Goal: Task Accomplishment & Management: Manage account settings

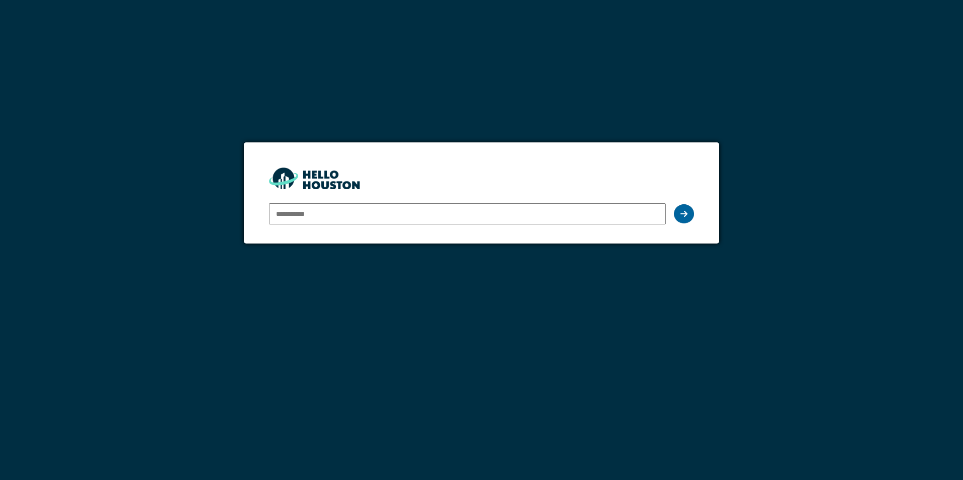
type input "**********"
click at [687, 214] on div at bounding box center [684, 213] width 20 height 19
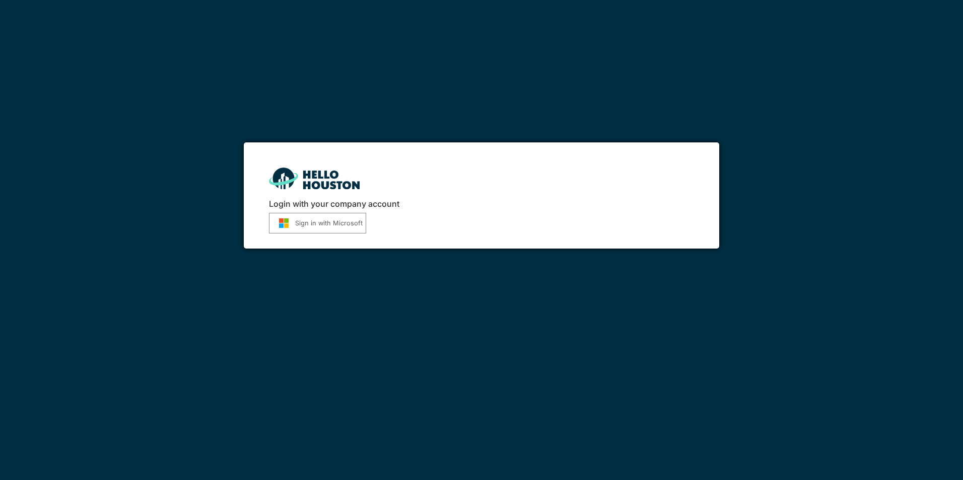
click at [307, 228] on button "Sign in with Microsoft" at bounding box center [317, 223] width 97 height 21
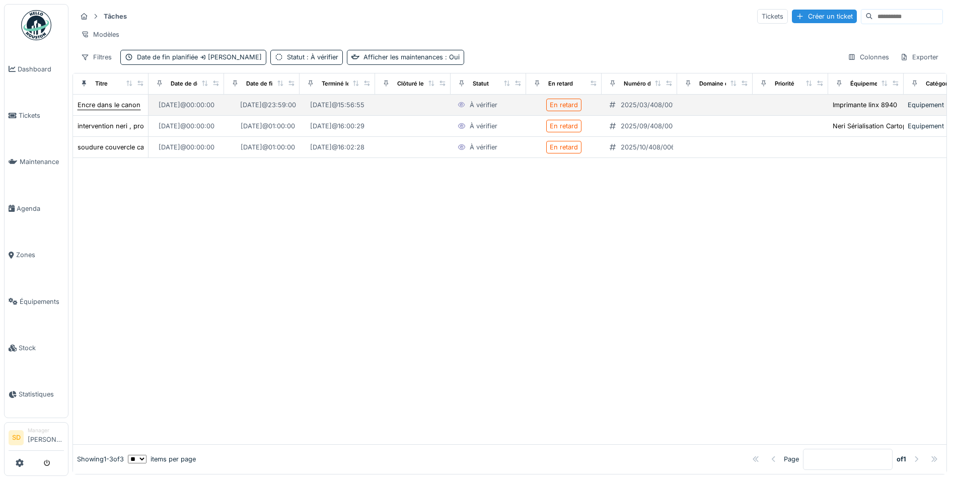
click at [93, 110] on div "Encre dans le canon" at bounding box center [109, 105] width 63 height 10
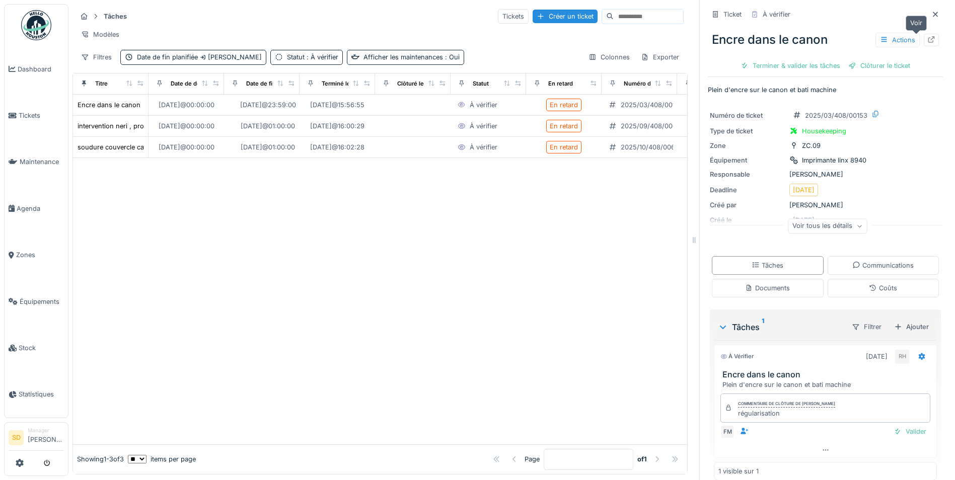
click at [928, 42] on icon at bounding box center [932, 39] width 8 height 7
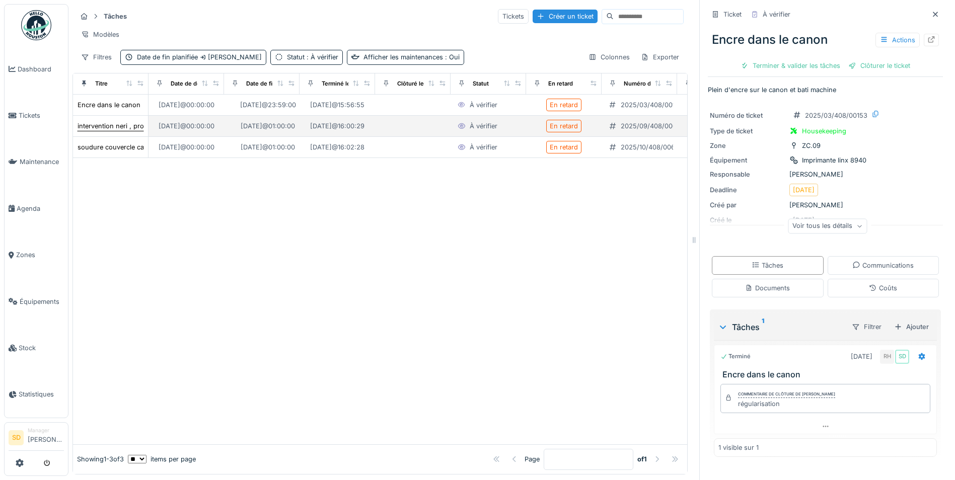
click at [122, 131] on div "intervention neri , problème tampers" at bounding box center [133, 126] width 111 height 10
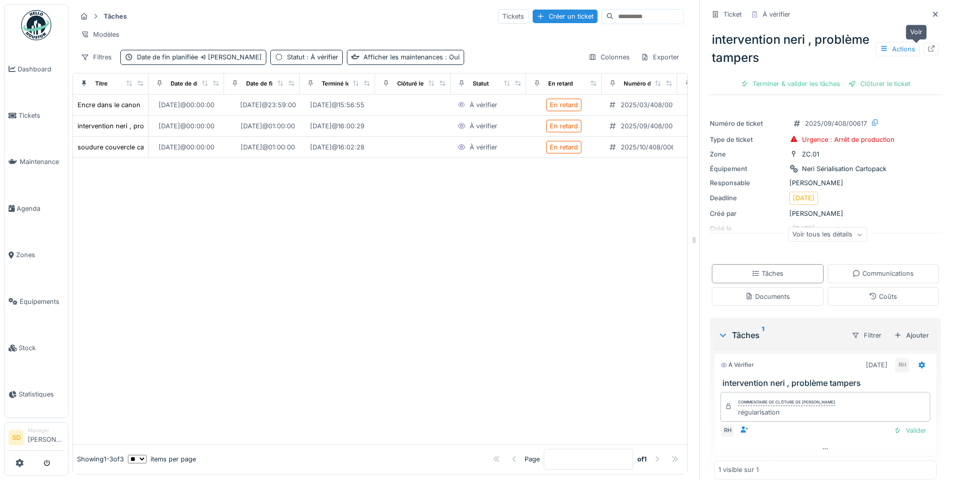
click at [929, 50] on icon at bounding box center [932, 48] width 7 height 7
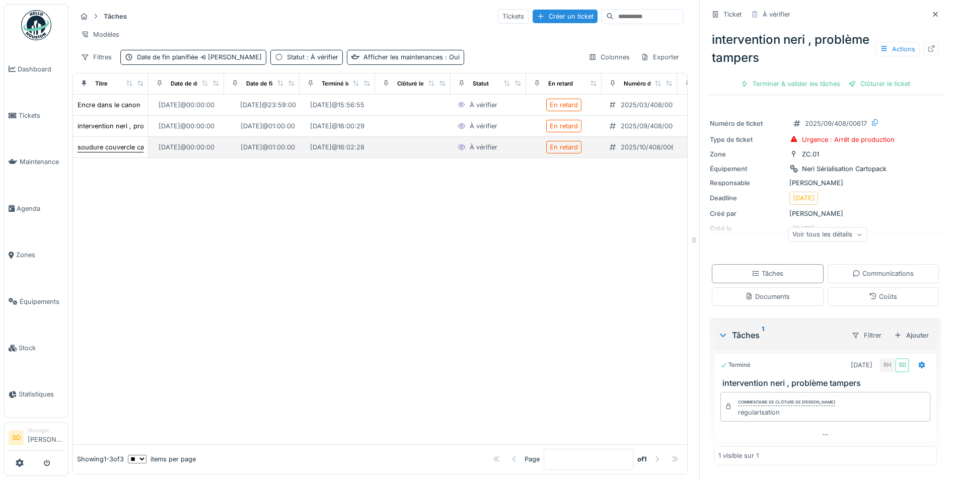
click at [90, 152] on div "soudure couvercle casserole" at bounding box center [122, 148] width 89 height 10
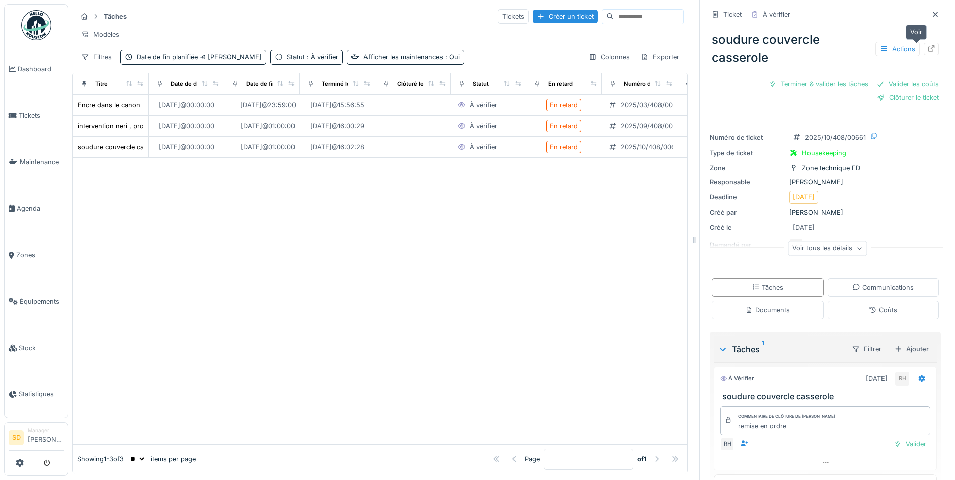
click at [929, 50] on icon at bounding box center [932, 48] width 7 height 7
click at [26, 34] on img at bounding box center [36, 25] width 30 height 30
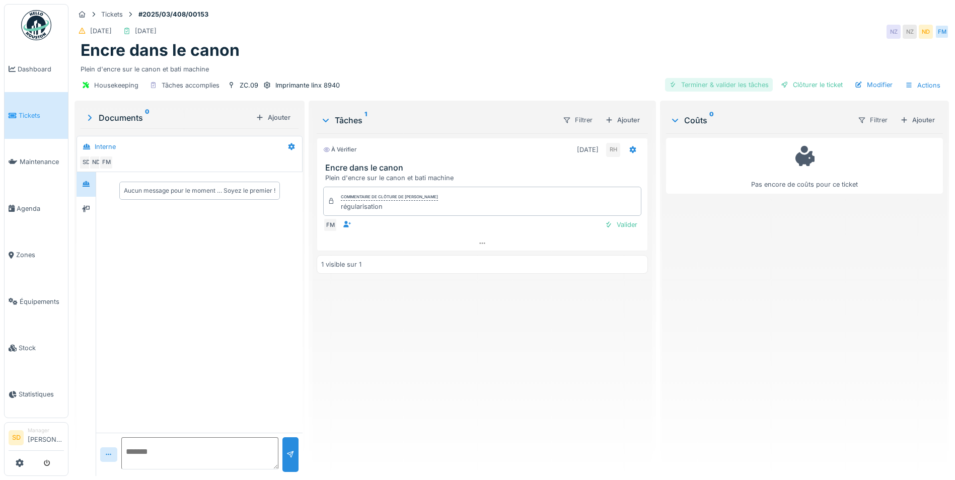
click at [693, 88] on div "Terminer & valider les tâches" at bounding box center [719, 85] width 108 height 14
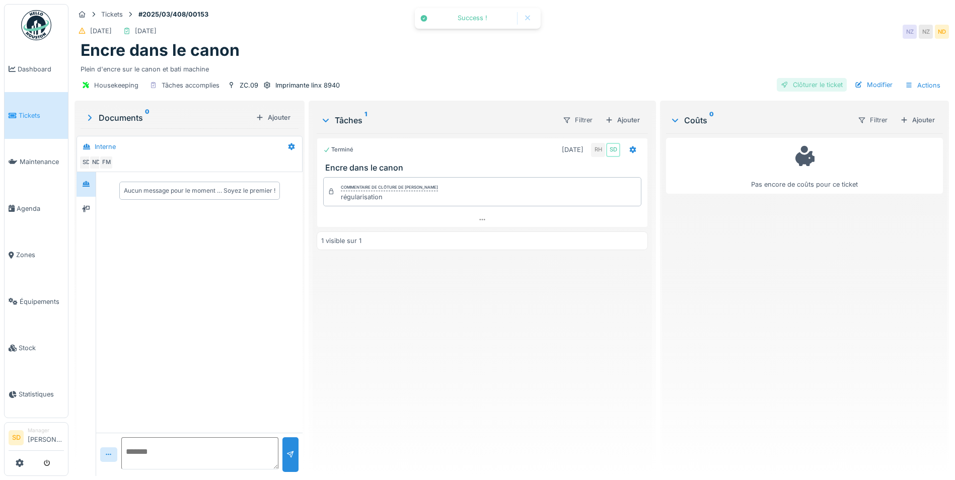
click at [791, 86] on div "Clôturer le ticket" at bounding box center [812, 85] width 70 height 14
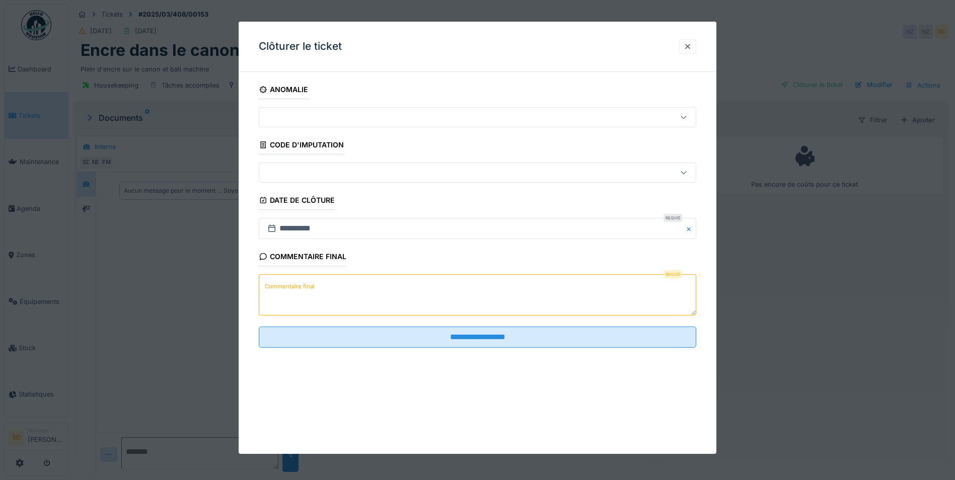
click at [421, 298] on textarea "Commentaire final" at bounding box center [478, 294] width 438 height 41
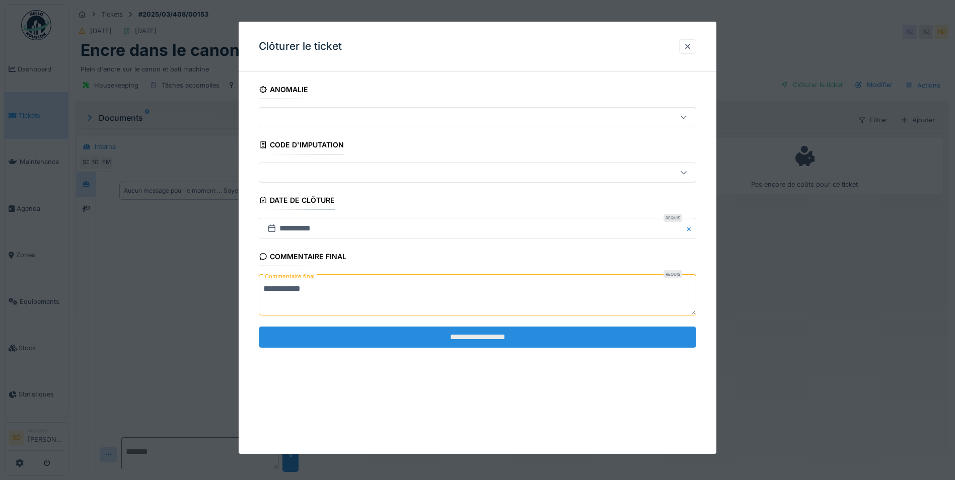
type textarea "**********"
click at [473, 343] on input "**********" at bounding box center [478, 337] width 438 height 21
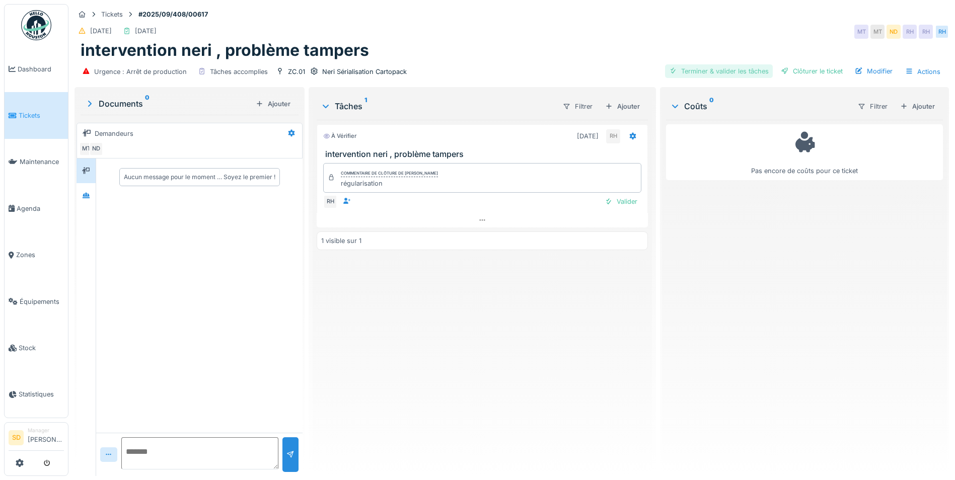
click at [711, 73] on div "Terminer & valider les tâches" at bounding box center [719, 71] width 108 height 14
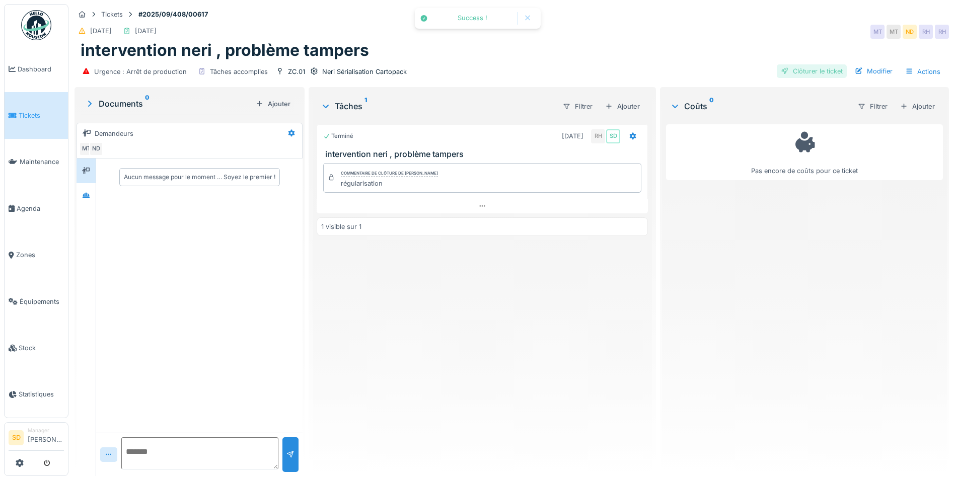
click at [798, 76] on div "Clôturer le ticket" at bounding box center [812, 71] width 70 height 14
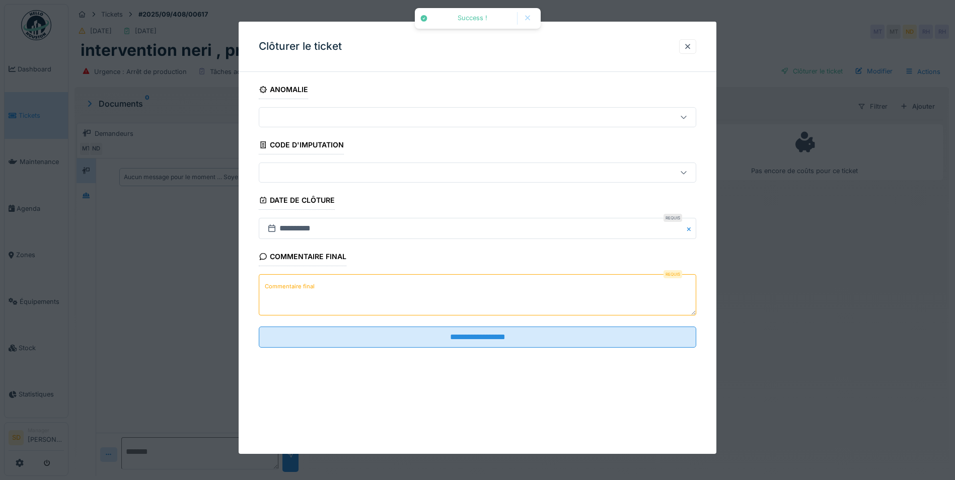
click at [435, 275] on textarea "Commentaire final" at bounding box center [478, 294] width 438 height 41
click at [435, 279] on textarea "Commentaire final" at bounding box center [478, 294] width 438 height 41
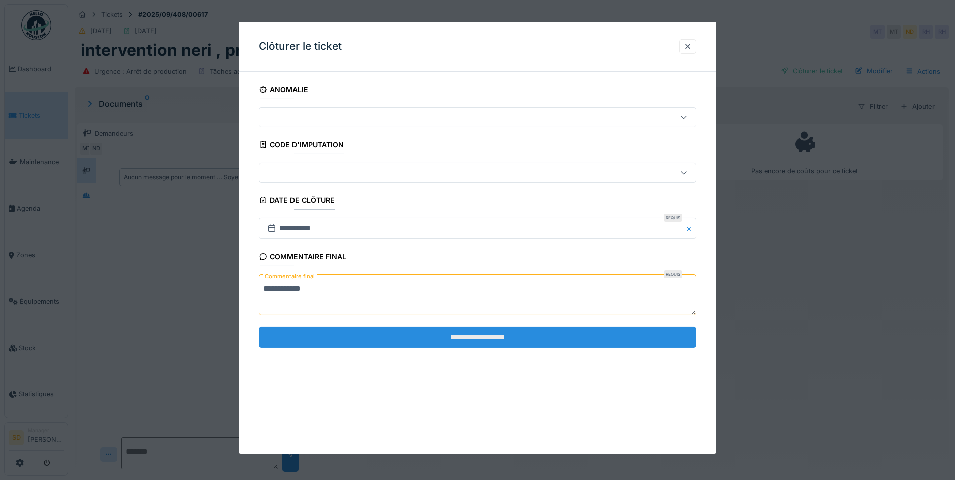
type textarea "**********"
click at [470, 337] on input "**********" at bounding box center [478, 337] width 438 height 21
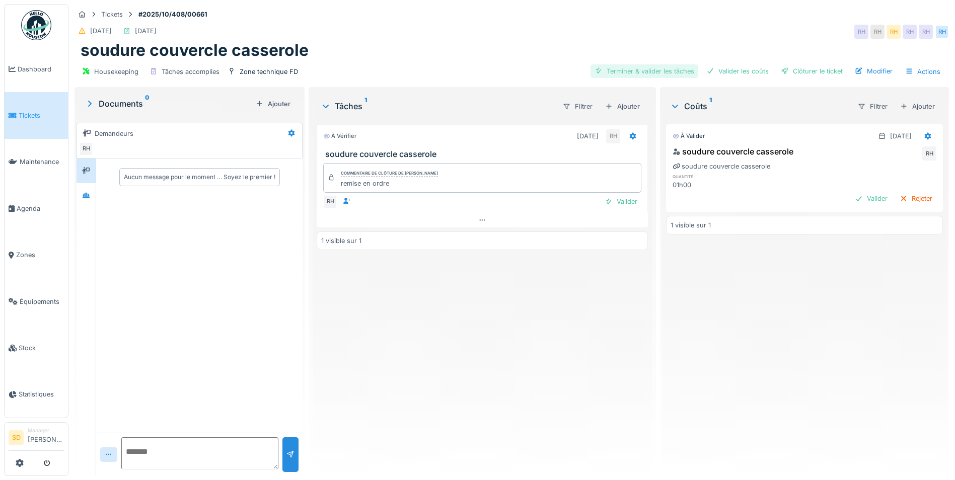
click at [670, 70] on div "Terminer & valider les tâches" at bounding box center [645, 71] width 108 height 14
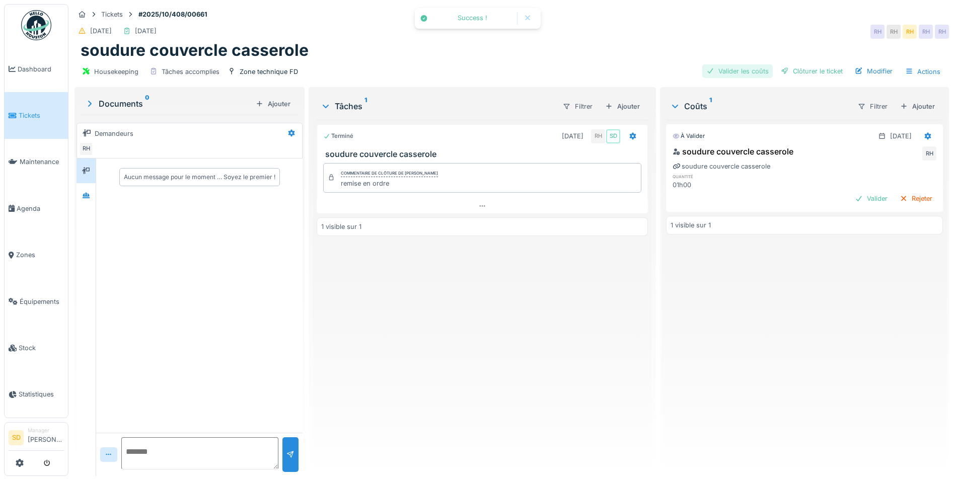
click at [728, 71] on div "Valider les coûts" at bounding box center [738, 71] width 71 height 14
click at [791, 71] on div "Clôturer le ticket" at bounding box center [812, 71] width 70 height 14
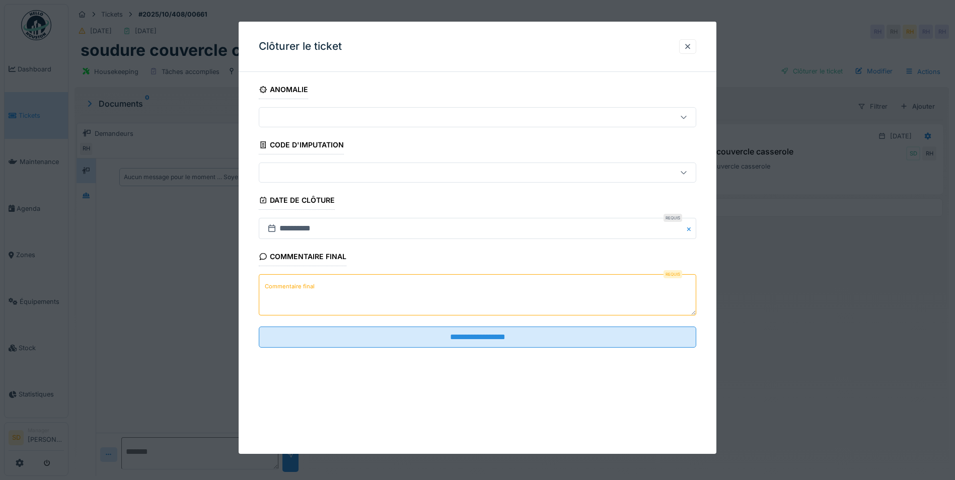
click at [470, 296] on textarea "Commentaire final" at bounding box center [478, 294] width 438 height 41
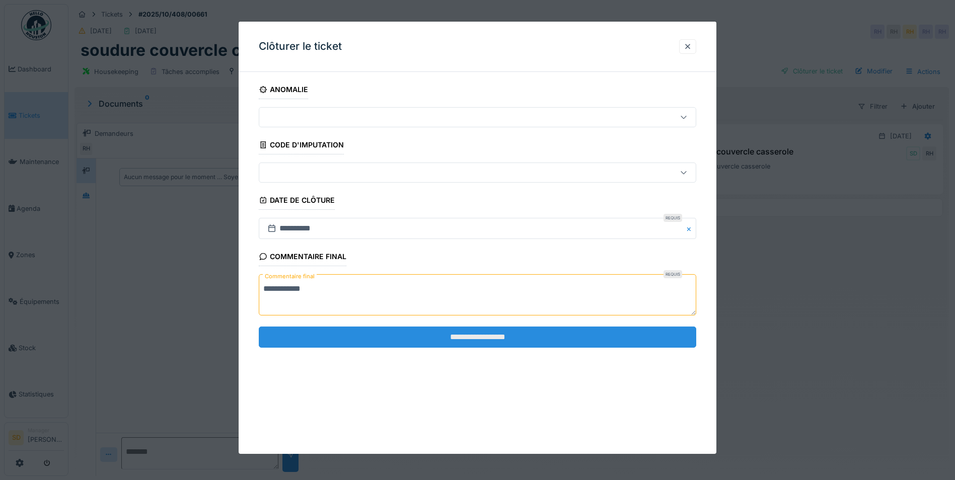
type textarea "**********"
click at [488, 335] on input "**********" at bounding box center [478, 337] width 438 height 21
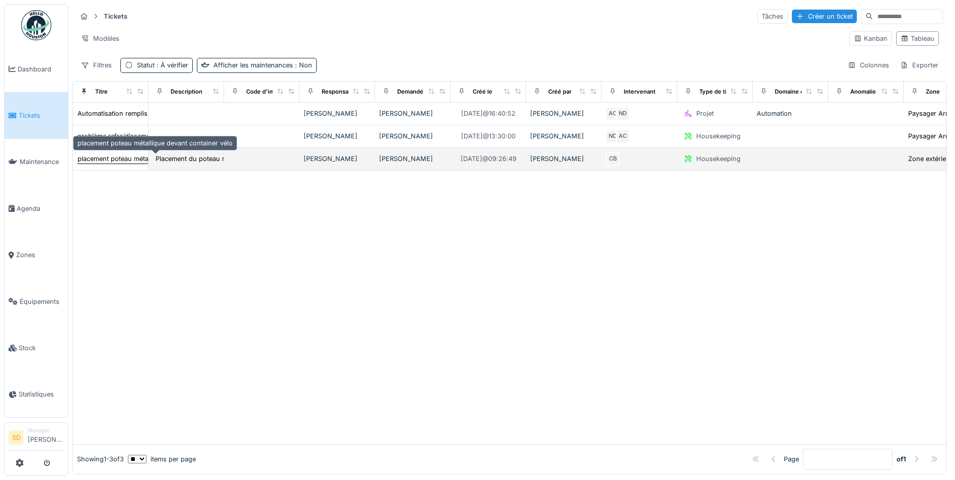
click at [128, 159] on div "placement poteau métallique devant container vélo" at bounding box center [155, 159] width 155 height 10
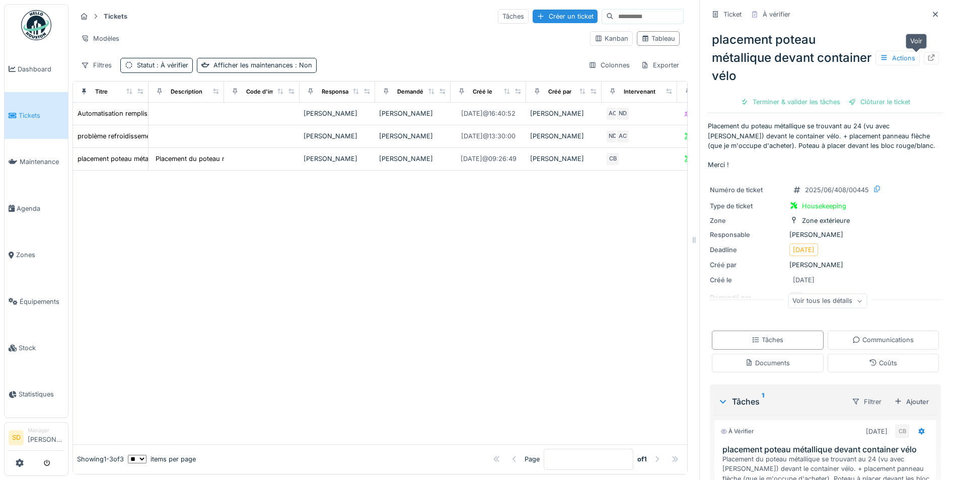
click at [928, 54] on icon at bounding box center [932, 57] width 8 height 7
click at [23, 199] on link "Agenda" at bounding box center [36, 208] width 63 height 46
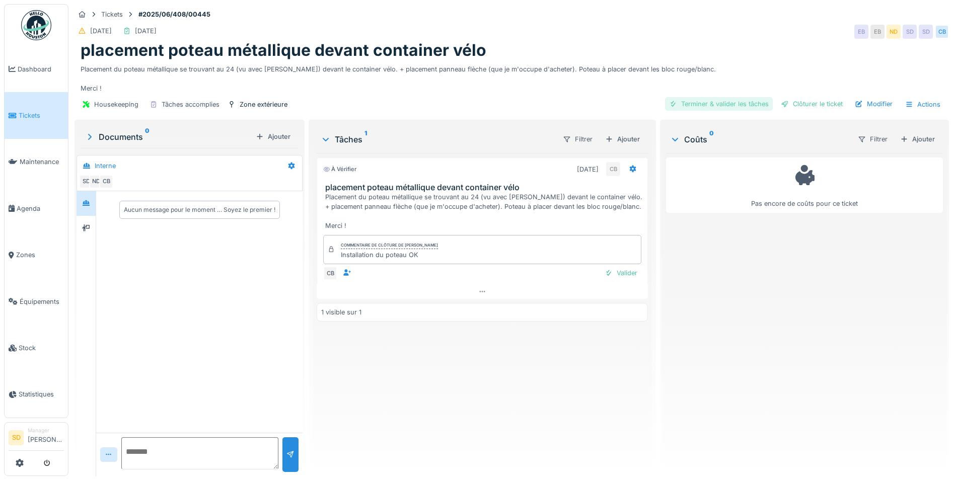
click at [684, 108] on div "Terminer & valider les tâches" at bounding box center [719, 104] width 108 height 14
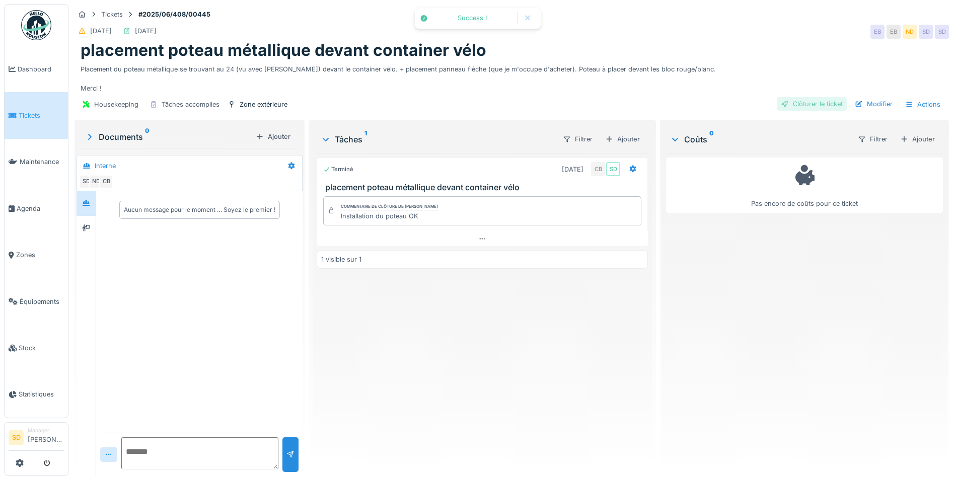
click at [803, 108] on div "Clôturer le ticket" at bounding box center [812, 104] width 70 height 14
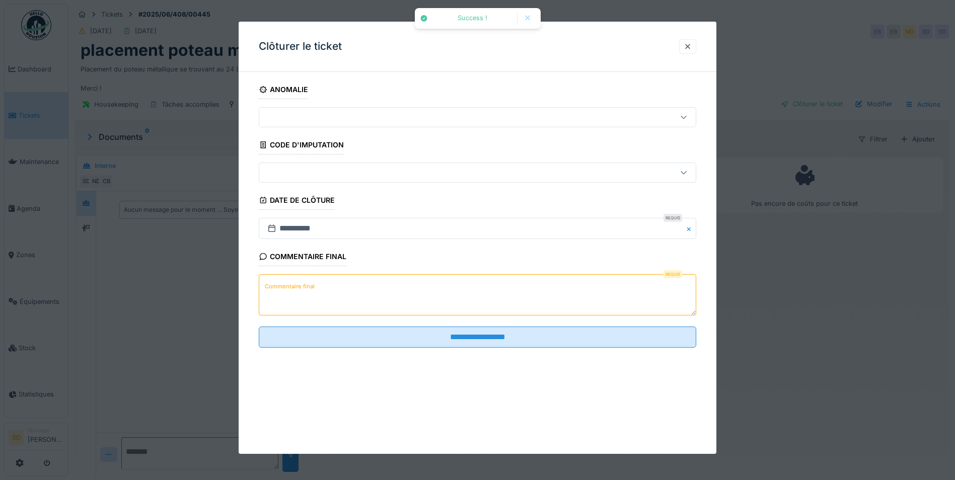
click at [431, 291] on textarea "Commentaire final" at bounding box center [478, 294] width 438 height 41
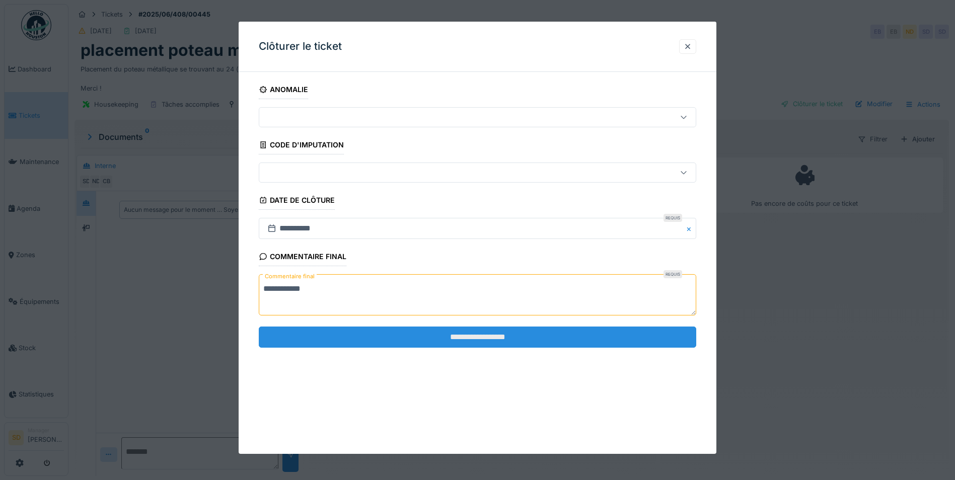
type textarea "**********"
click at [465, 337] on input "**********" at bounding box center [478, 337] width 438 height 21
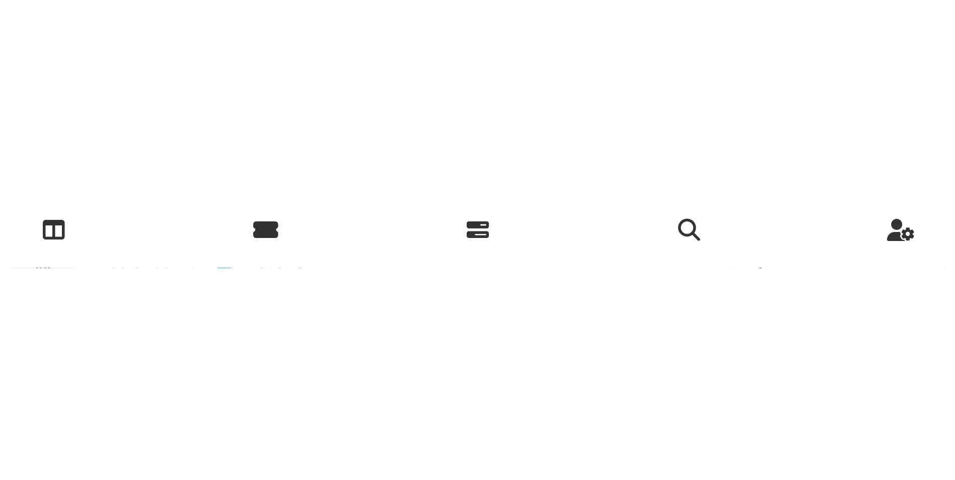
scroll to position [1524, 0]
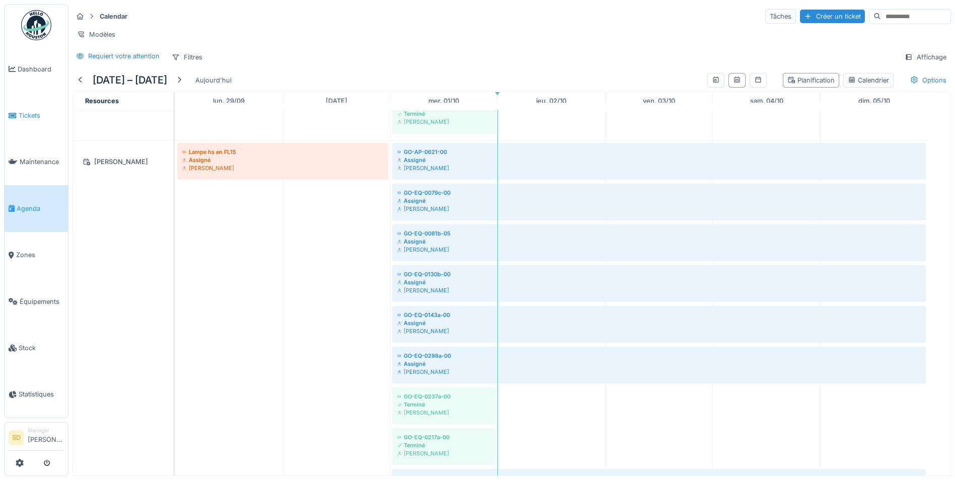
click at [38, 123] on link "Tickets" at bounding box center [36, 115] width 63 height 46
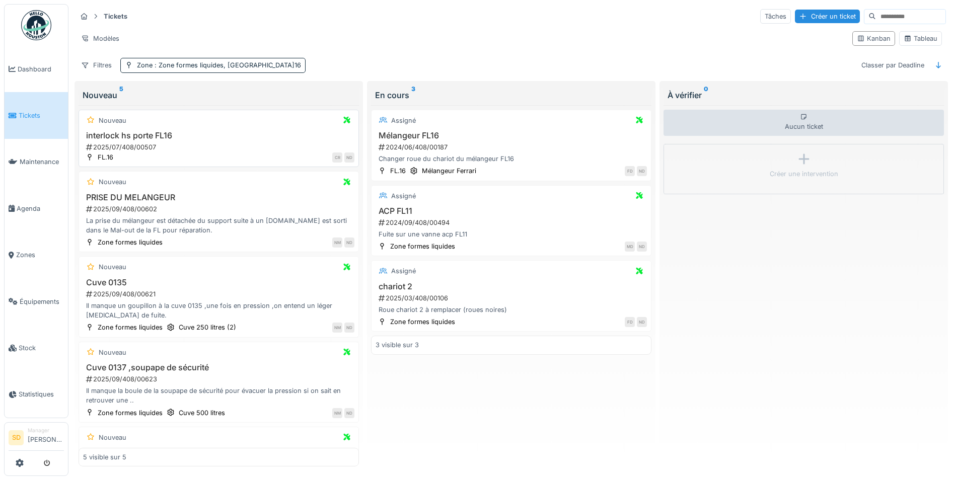
click at [150, 133] on h3 "interlock hs porte FL16" at bounding box center [218, 136] width 271 height 10
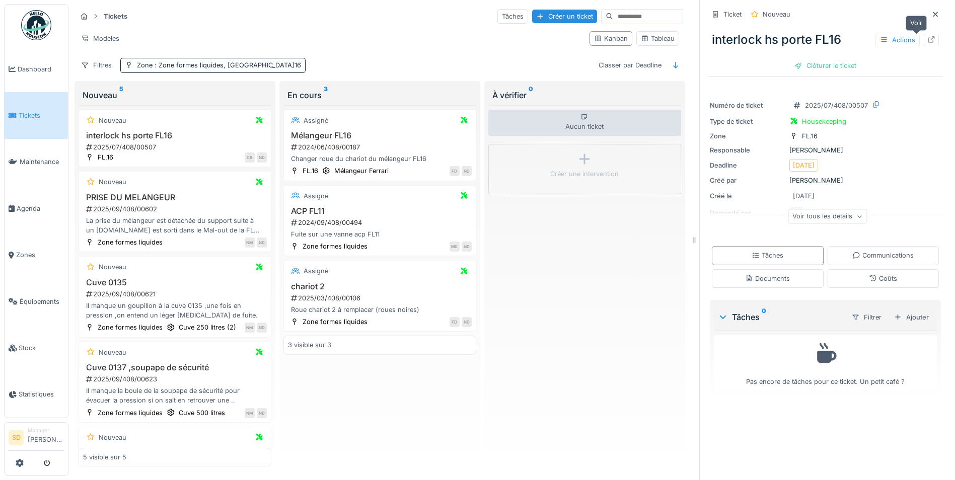
click at [929, 42] on icon at bounding box center [932, 39] width 7 height 7
click at [137, 198] on h3 "PRISE DU MELANGEUR" at bounding box center [175, 198] width 184 height 10
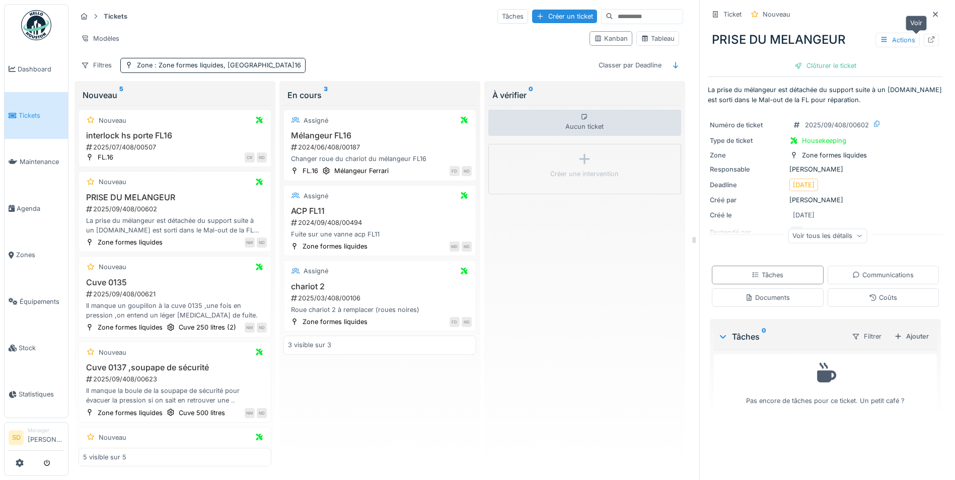
click at [928, 40] on icon at bounding box center [932, 39] width 8 height 7
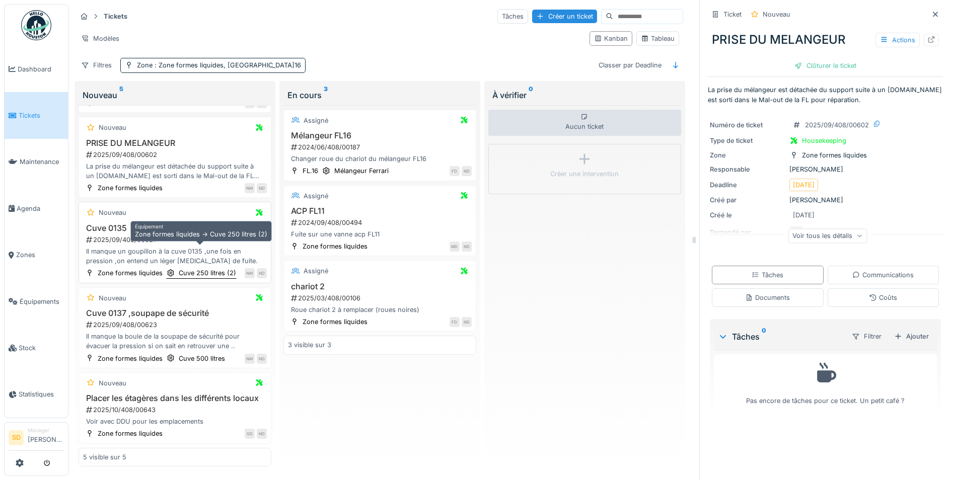
scroll to position [8, 0]
click at [928, 8] on div at bounding box center [935, 14] width 15 height 13
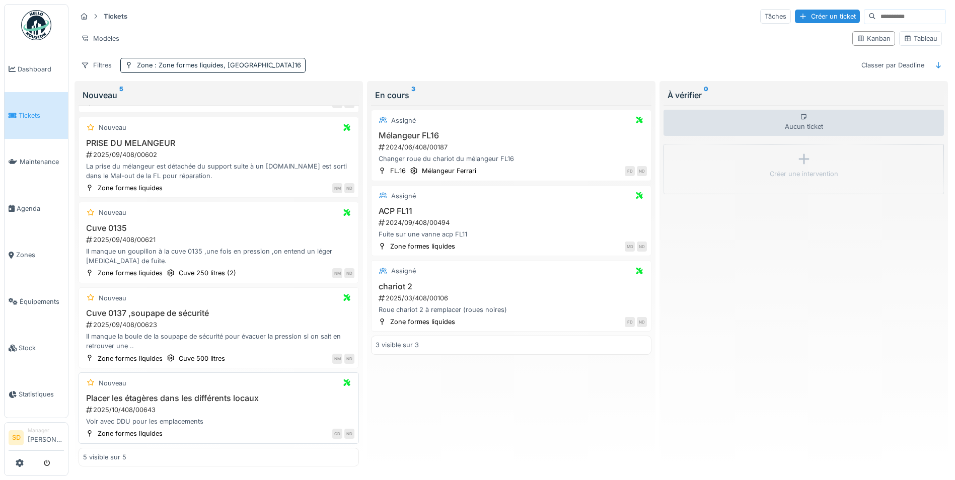
click at [171, 394] on h3 "Placer les étagères dans les différents locaux" at bounding box center [218, 399] width 271 height 10
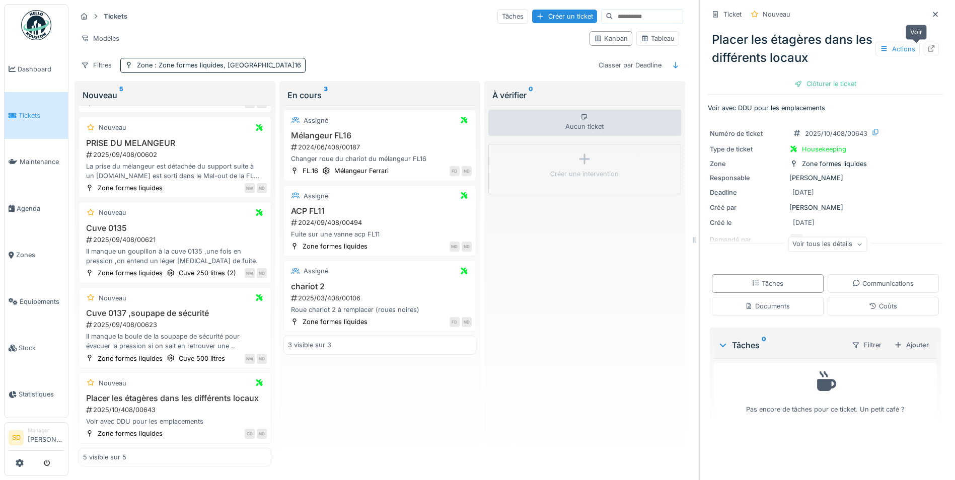
click at [928, 45] on icon at bounding box center [932, 48] width 8 height 7
click at [194, 61] on span ": Zone formes liquides, FL.16" at bounding box center [227, 65] width 149 height 8
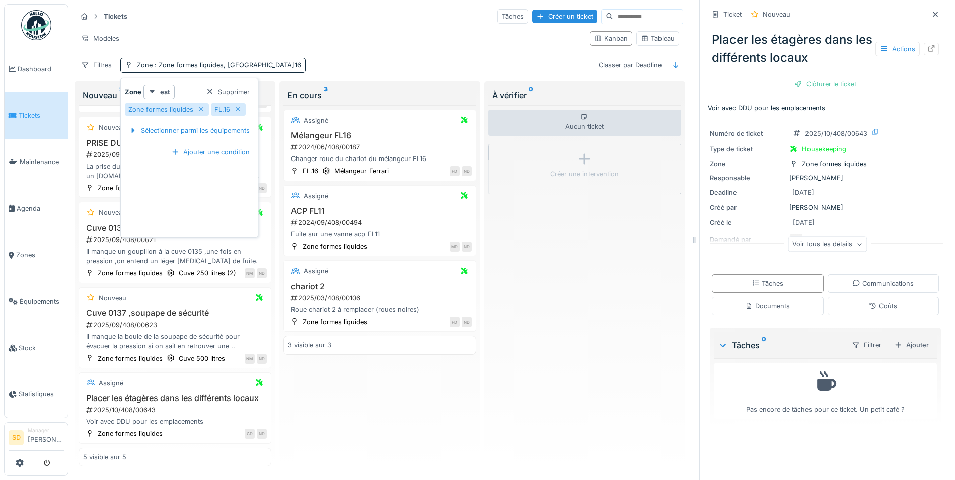
click at [226, 85] on div "Supprimer" at bounding box center [228, 92] width 52 height 14
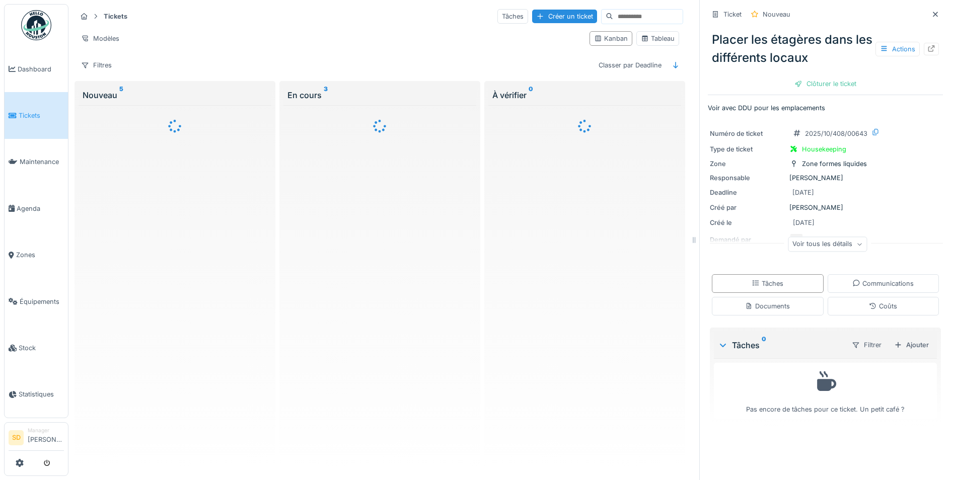
scroll to position [0, 0]
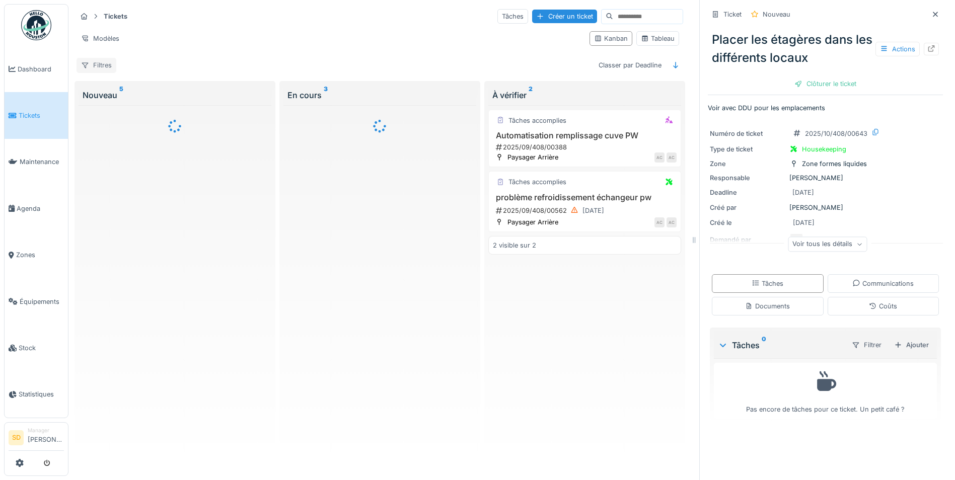
click at [105, 58] on div "Filtres" at bounding box center [97, 65] width 40 height 15
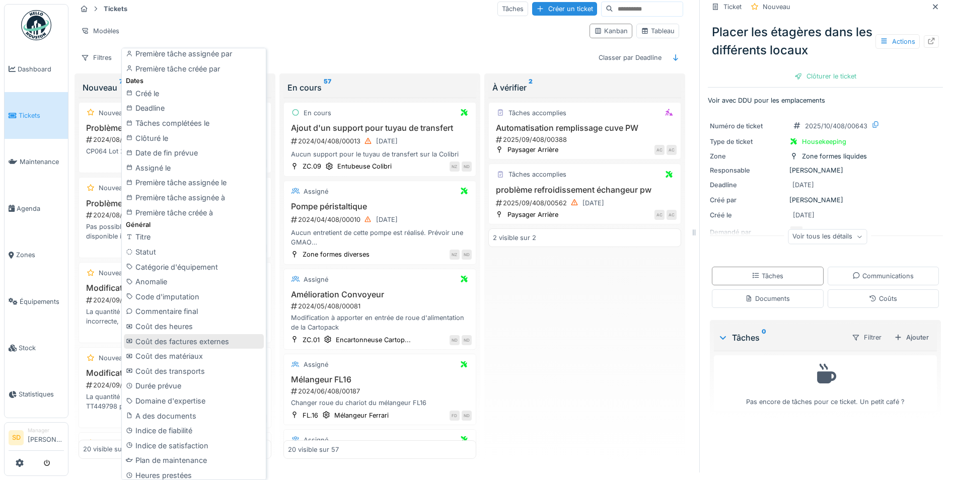
scroll to position [302, 0]
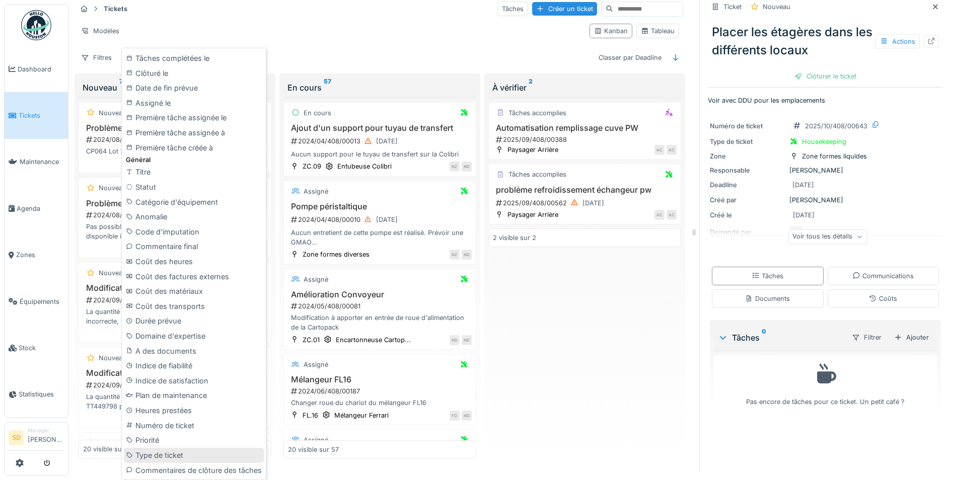
click at [182, 452] on div "Type de ticket" at bounding box center [194, 455] width 140 height 15
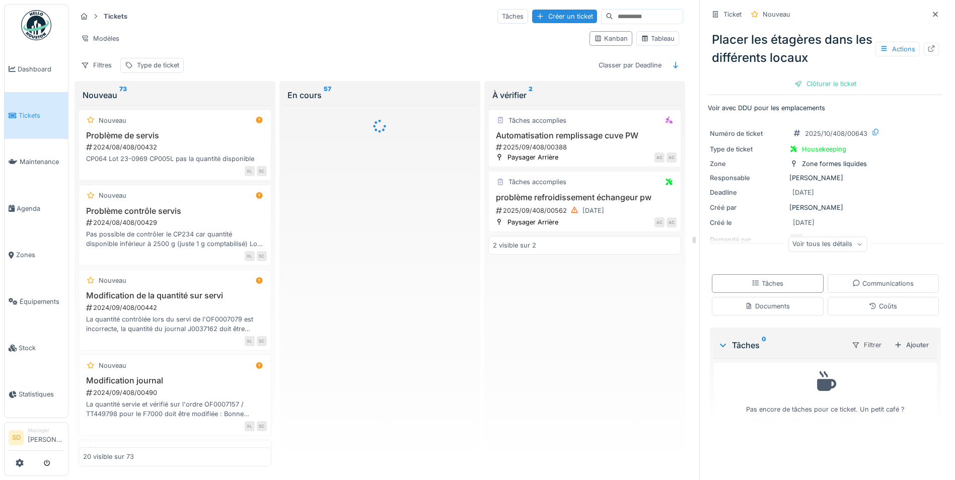
click at [932, 11] on icon at bounding box center [936, 14] width 8 height 7
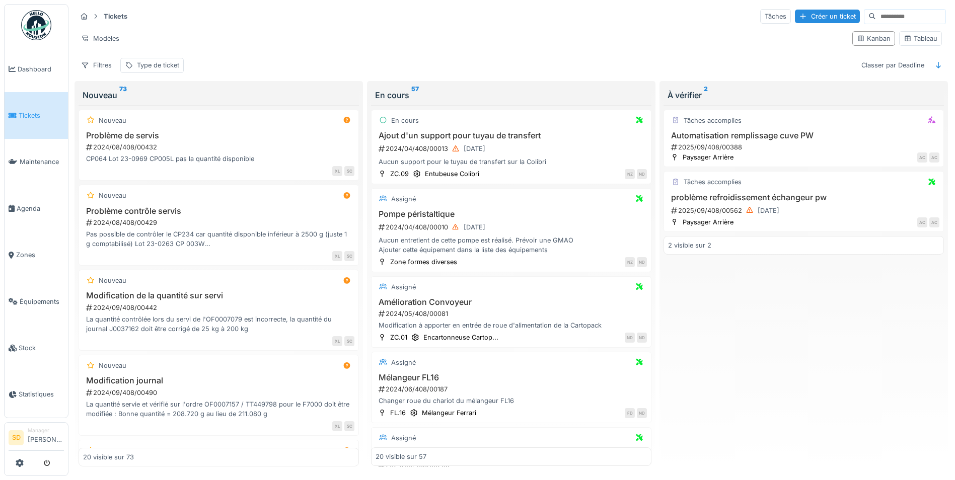
scroll to position [6, 0]
click at [146, 61] on div "Type de ticket" at bounding box center [158, 65] width 42 height 10
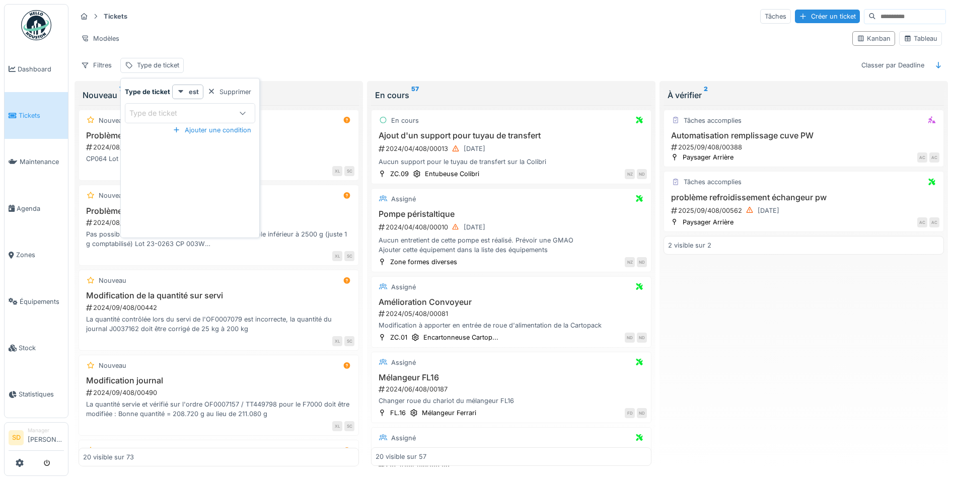
click at [170, 108] on div "Type de ticket" at bounding box center [160, 113] width 62 height 11
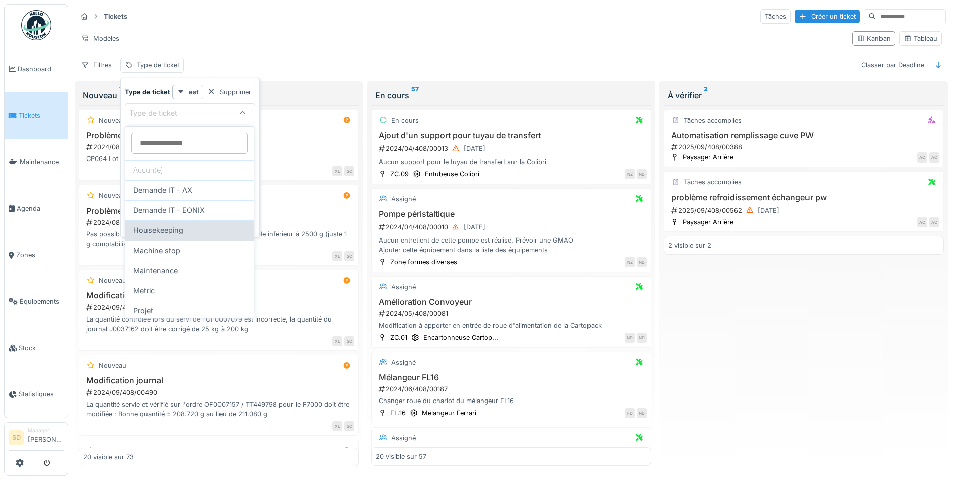
click at [168, 230] on span "Housekeeping" at bounding box center [158, 230] width 50 height 11
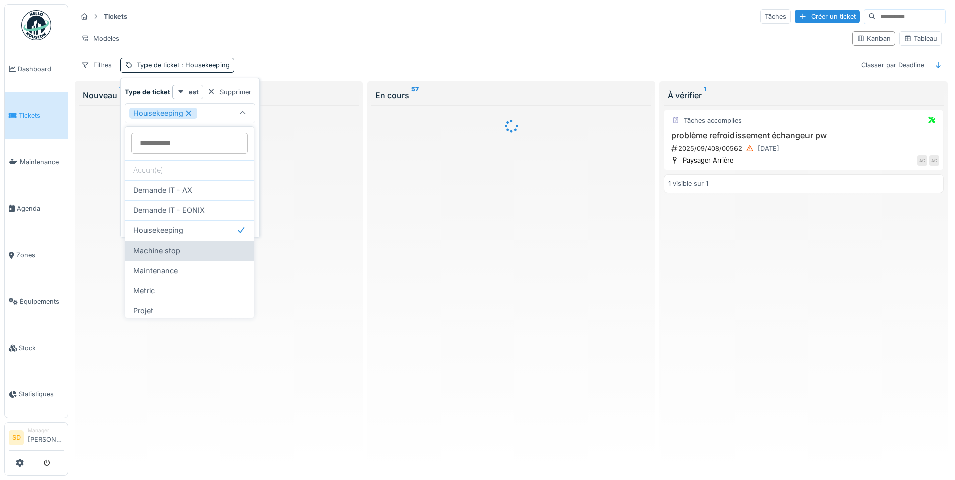
click at [173, 249] on span "Machine stop" at bounding box center [156, 250] width 47 height 11
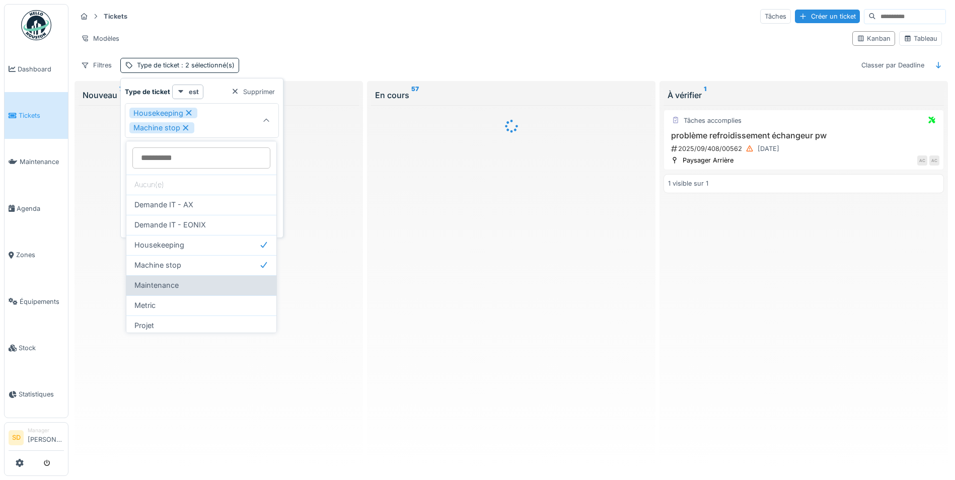
click at [183, 286] on div "Maintenance" at bounding box center [201, 285] width 134 height 11
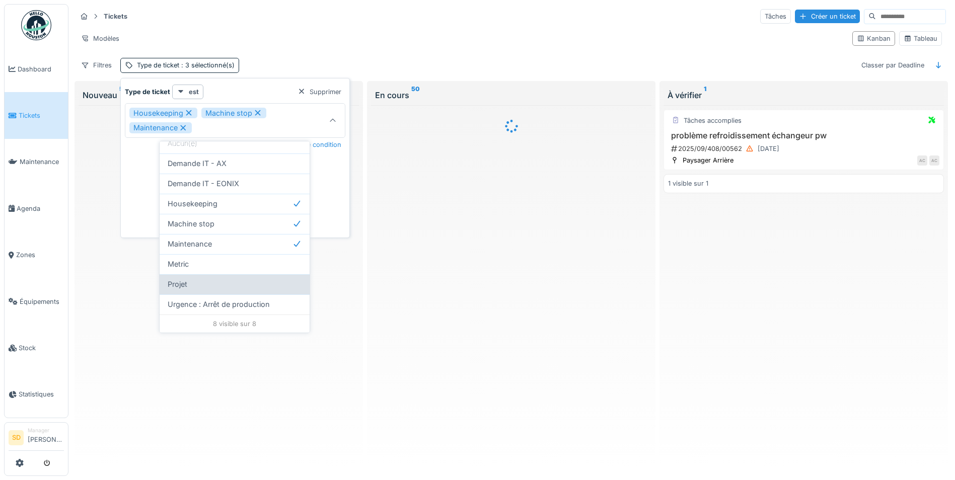
scroll to position [6, 0]
click at [245, 300] on span "Urgence : Arrêt de production" at bounding box center [219, 304] width 102 height 11
type input "**********"
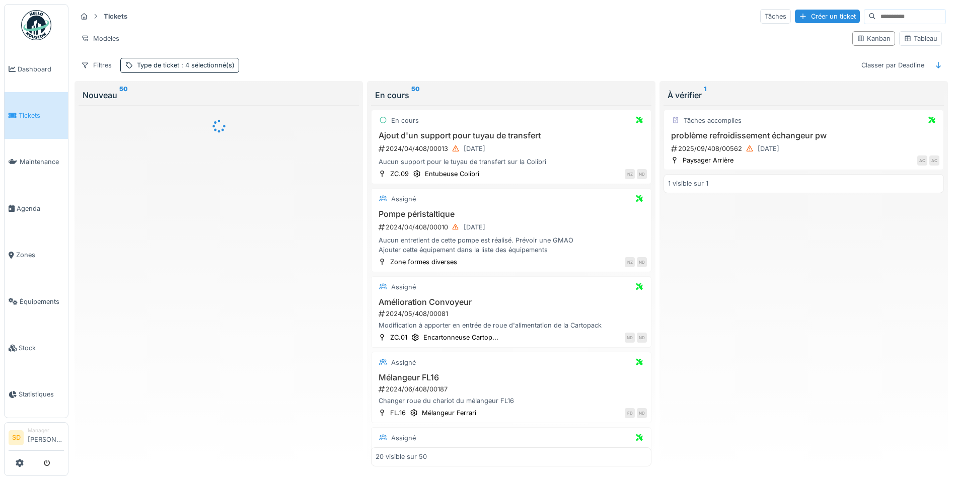
click at [142, 275] on div at bounding box center [219, 286] width 281 height 362
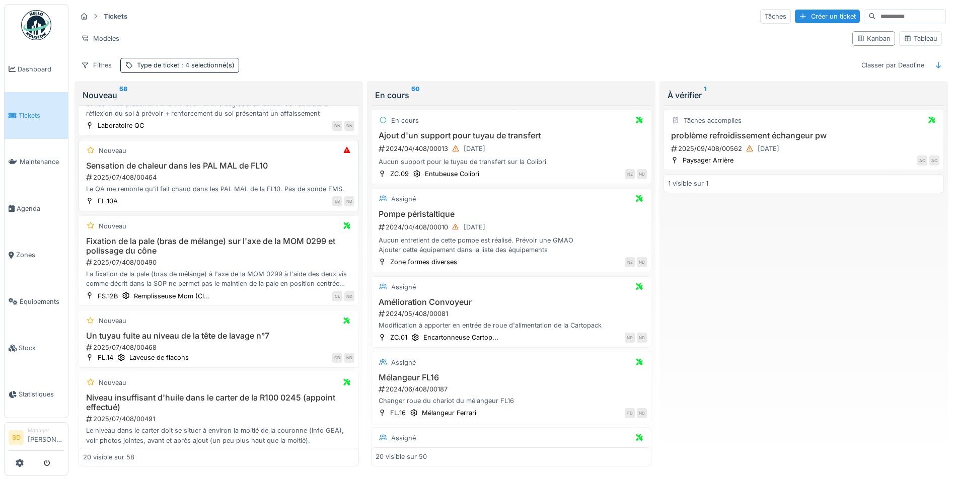
scroll to position [957, 0]
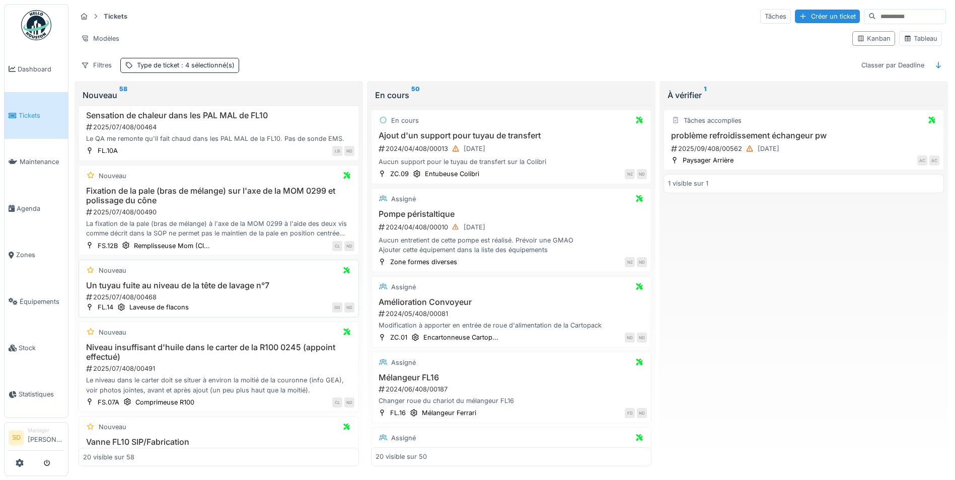
click at [182, 291] on h3 "Un tuyau fuite au niveau de la tête de lavage n°7" at bounding box center [218, 286] width 271 height 10
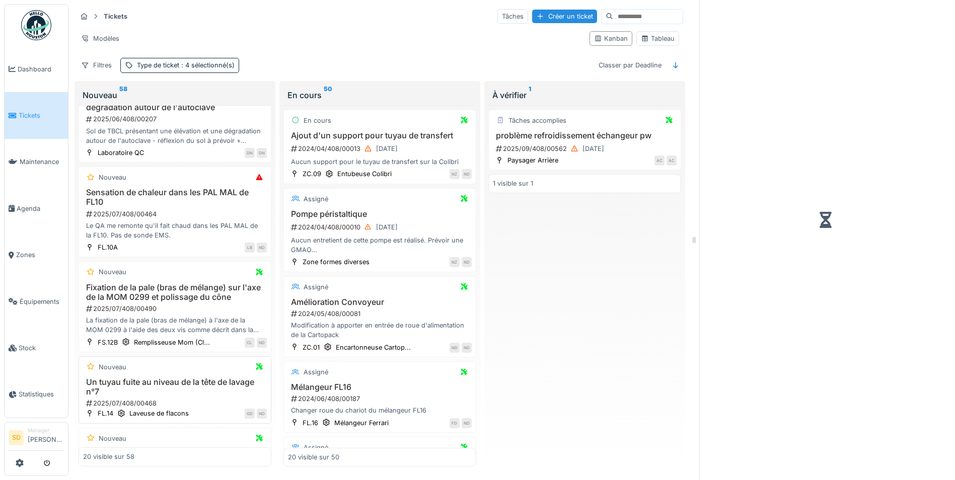
scroll to position [1015, 0]
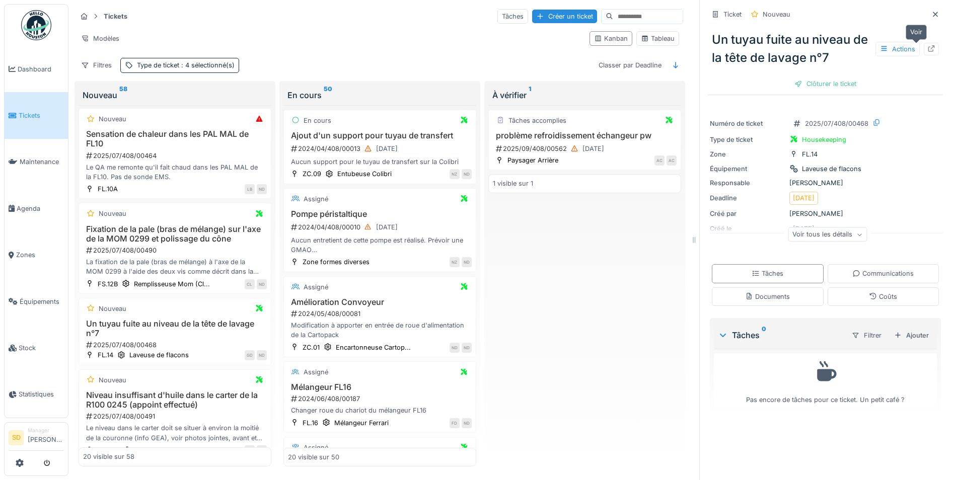
click at [928, 45] on icon at bounding box center [932, 48] width 8 height 7
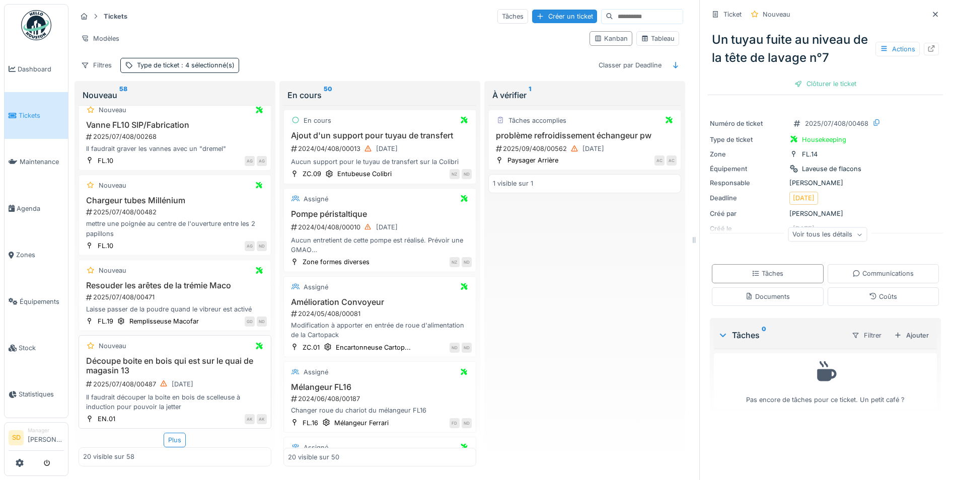
scroll to position [8, 0]
click at [167, 433] on div "Plus" at bounding box center [175, 440] width 22 height 15
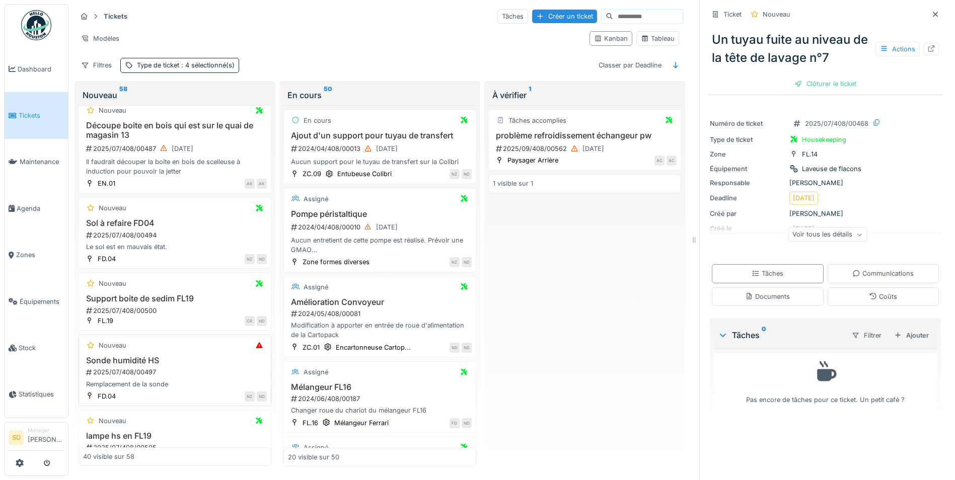
scroll to position [1632, 0]
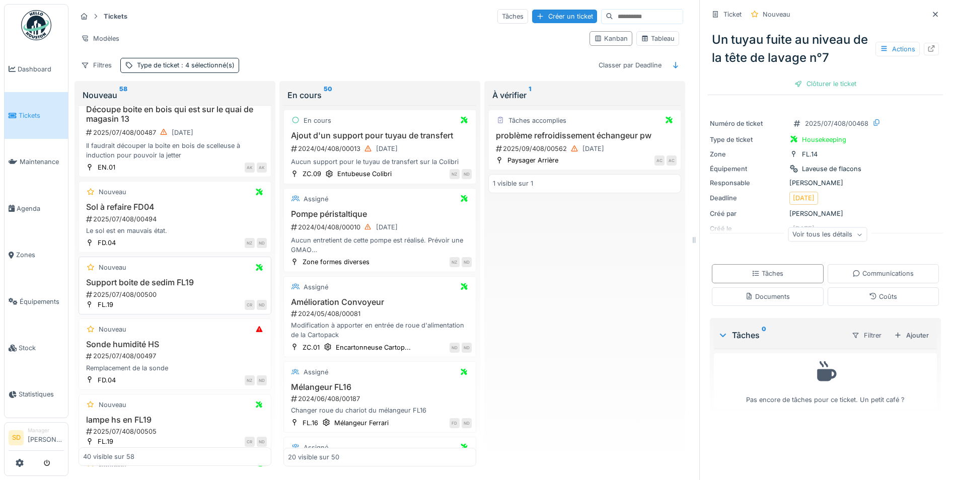
click at [158, 278] on h3 "Support boite de sedim FL19" at bounding box center [175, 283] width 184 height 10
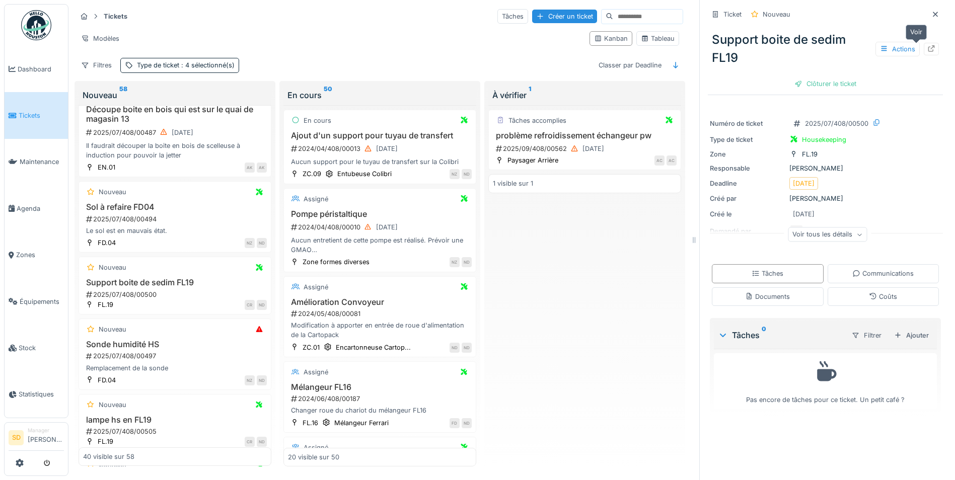
click at [928, 45] on icon at bounding box center [932, 48] width 8 height 7
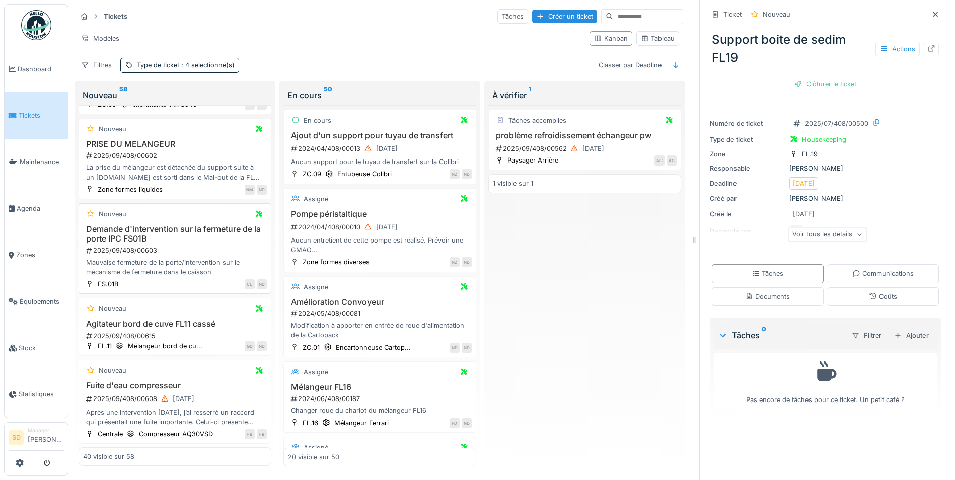
scroll to position [2993, 0]
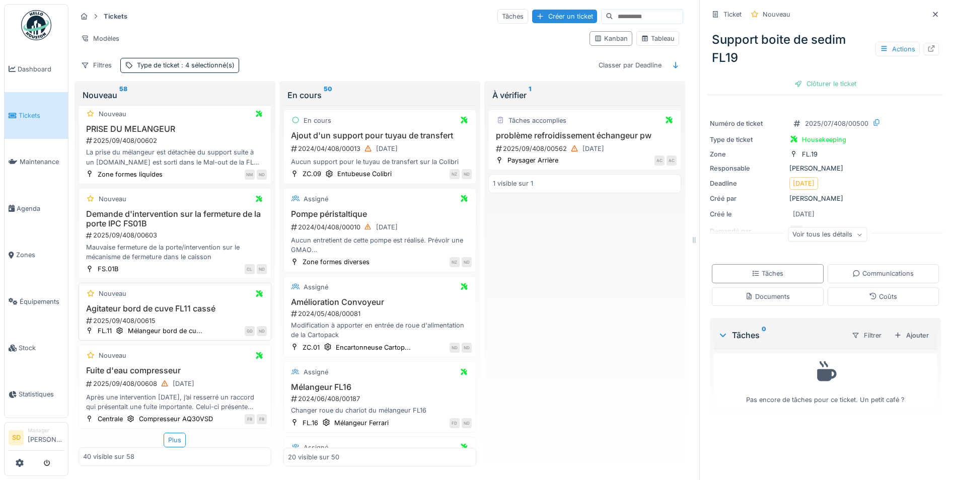
click at [176, 304] on h3 "Agitateur bord de cuve FL11 cassé" at bounding box center [175, 309] width 184 height 10
click at [929, 45] on icon at bounding box center [932, 48] width 7 height 7
click at [143, 366] on h3 "Fuite d'eau compresseur" at bounding box center [175, 371] width 184 height 10
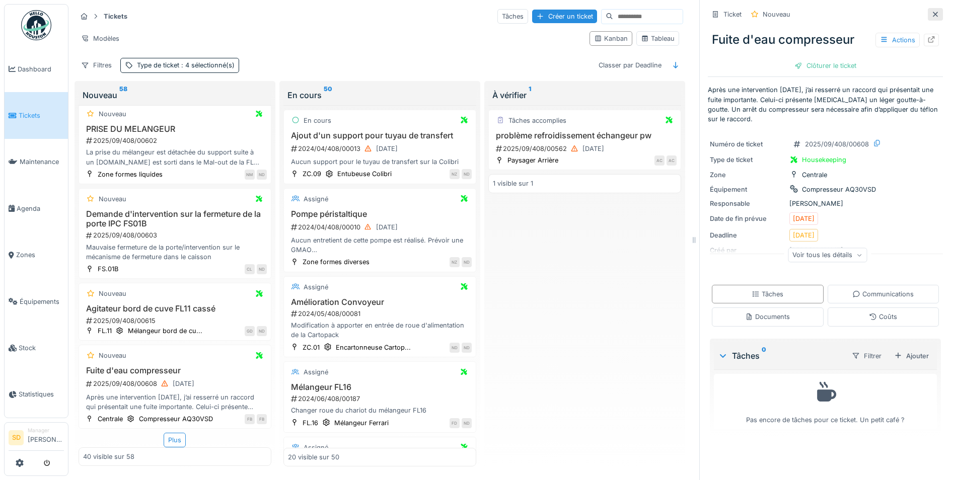
click at [932, 11] on icon at bounding box center [936, 14] width 8 height 7
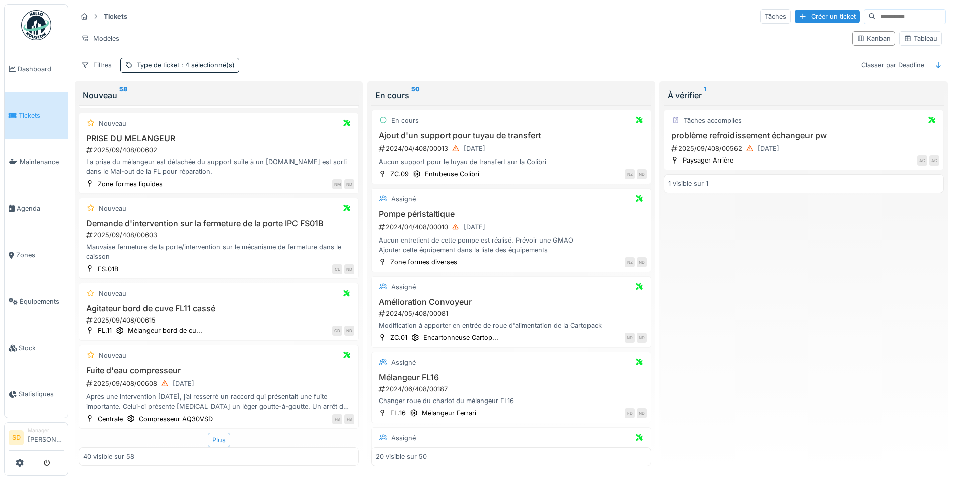
scroll to position [6, 0]
click at [217, 433] on div "Plus" at bounding box center [219, 440] width 22 height 15
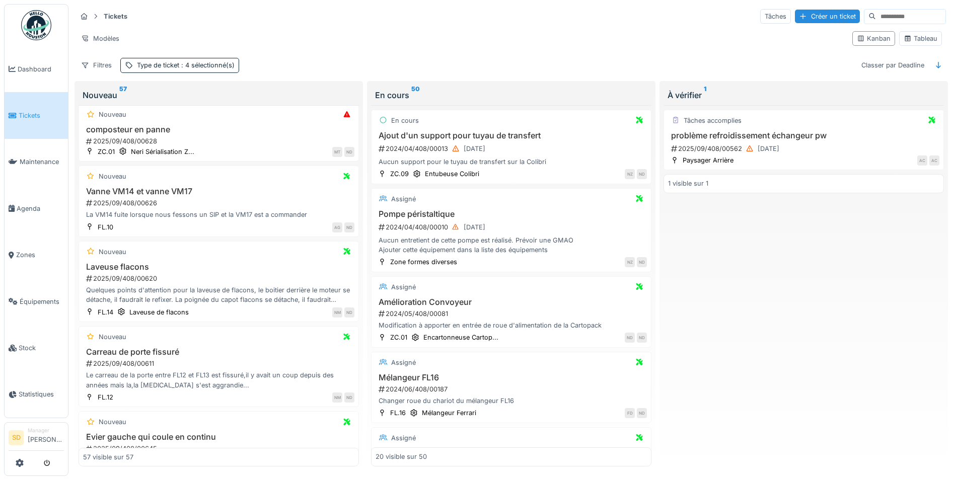
scroll to position [3483, 0]
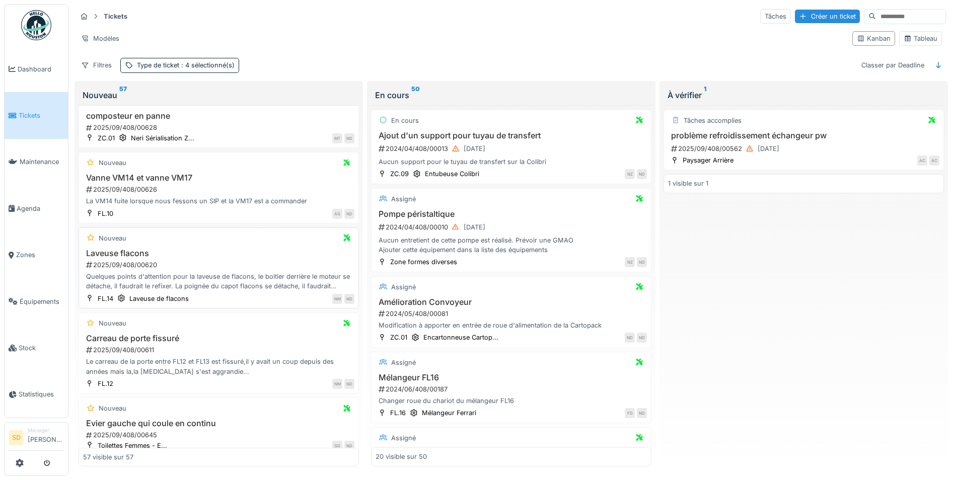
click at [123, 258] on h3 "Laveuse flacons" at bounding box center [218, 254] width 271 height 10
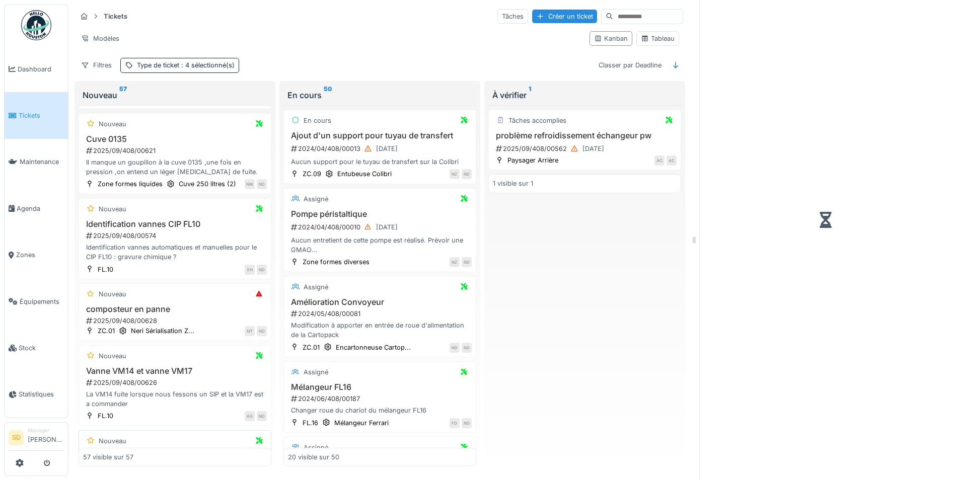
scroll to position [3661, 0]
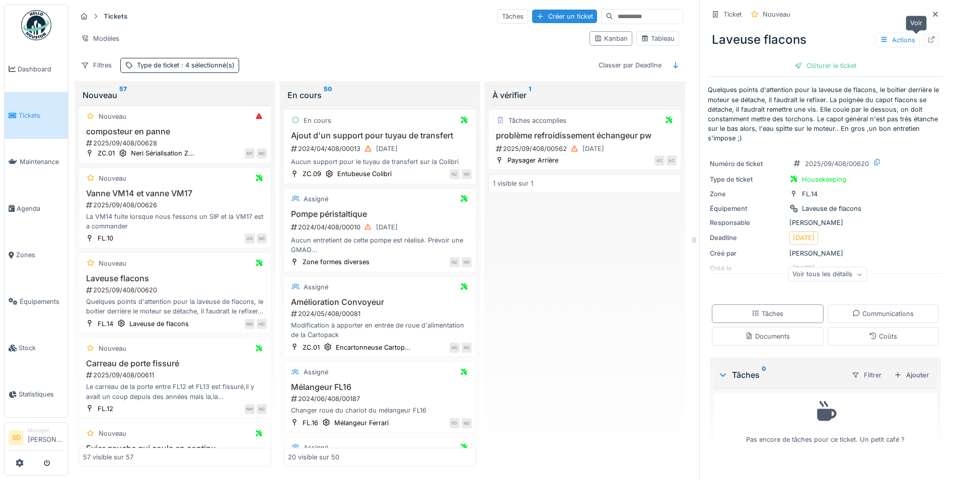
click at [928, 36] on icon at bounding box center [932, 39] width 8 height 7
click at [23, 206] on span "Agenda" at bounding box center [40, 209] width 47 height 10
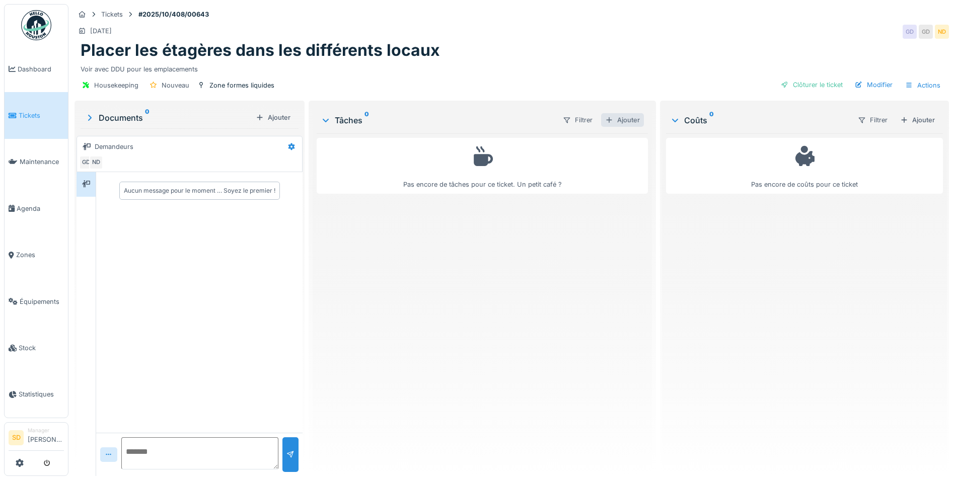
click at [612, 120] on div "Ajouter" at bounding box center [622, 120] width 43 height 14
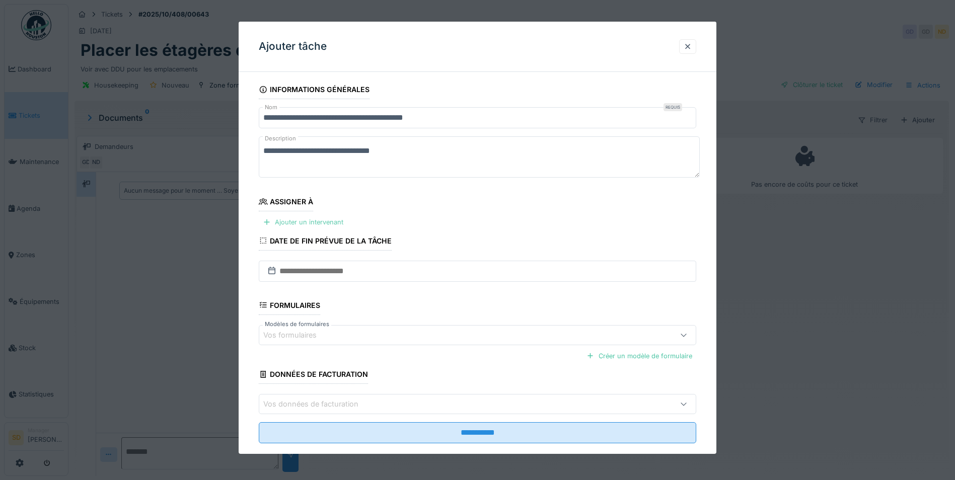
click at [289, 225] on div "Ajouter un intervenant" at bounding box center [303, 223] width 89 height 14
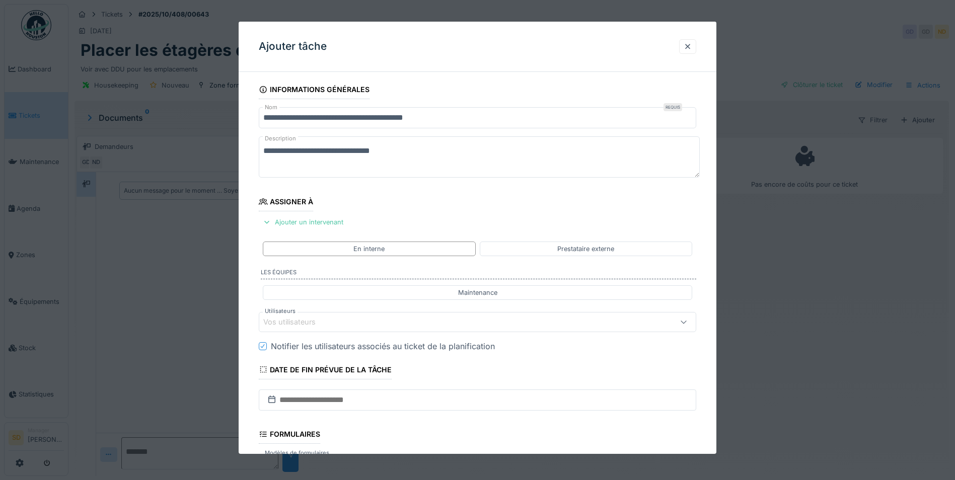
click at [309, 323] on div "Vos utilisateurs" at bounding box center [296, 322] width 66 height 11
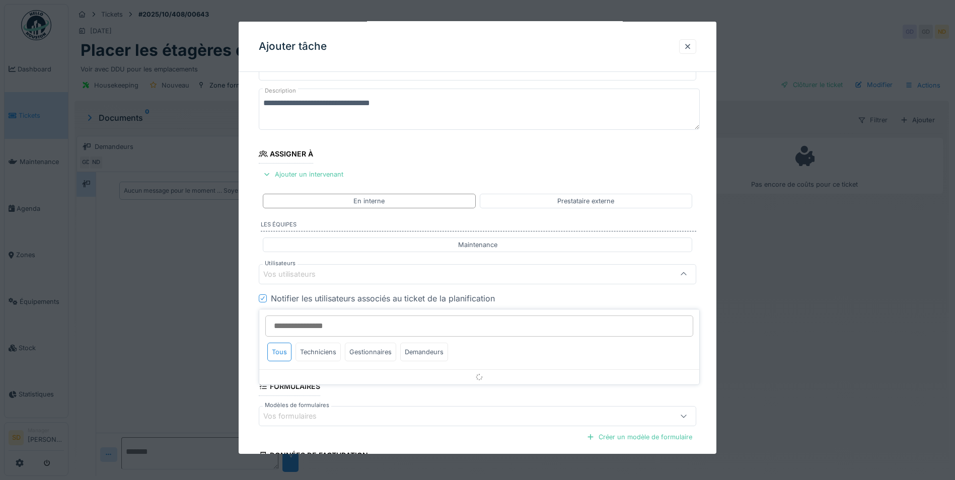
scroll to position [84, 0]
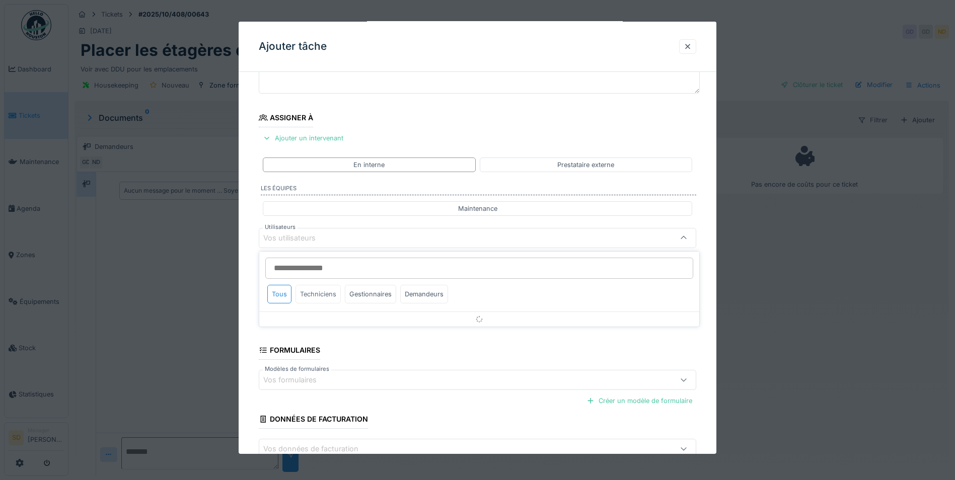
click at [318, 297] on div "Techniciens" at bounding box center [318, 294] width 45 height 19
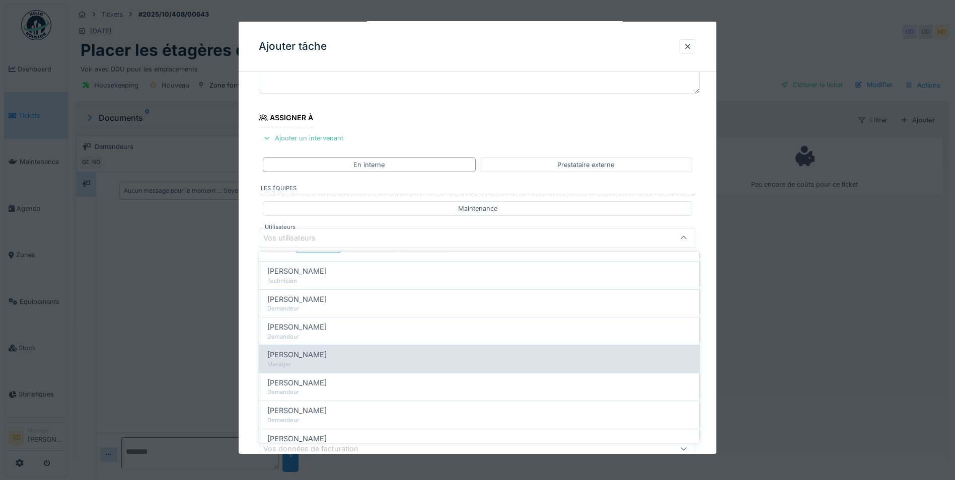
scroll to position [101, 0]
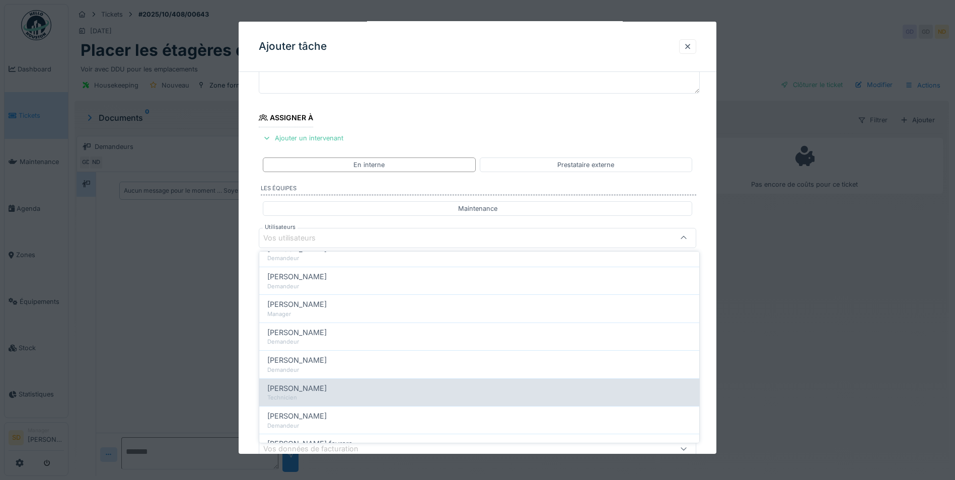
click at [309, 398] on div "Technicien" at bounding box center [479, 398] width 424 height 9
type input "****"
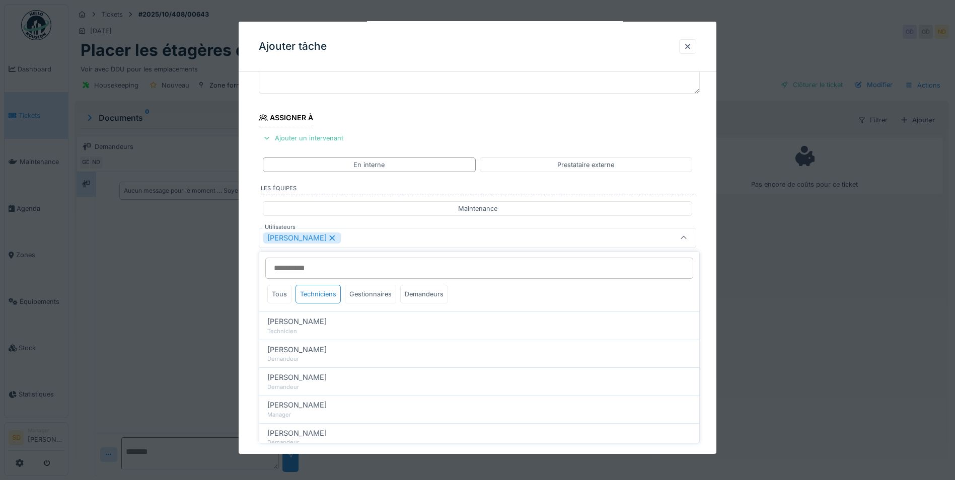
click at [252, 341] on div "**********" at bounding box center [478, 276] width 478 height 560
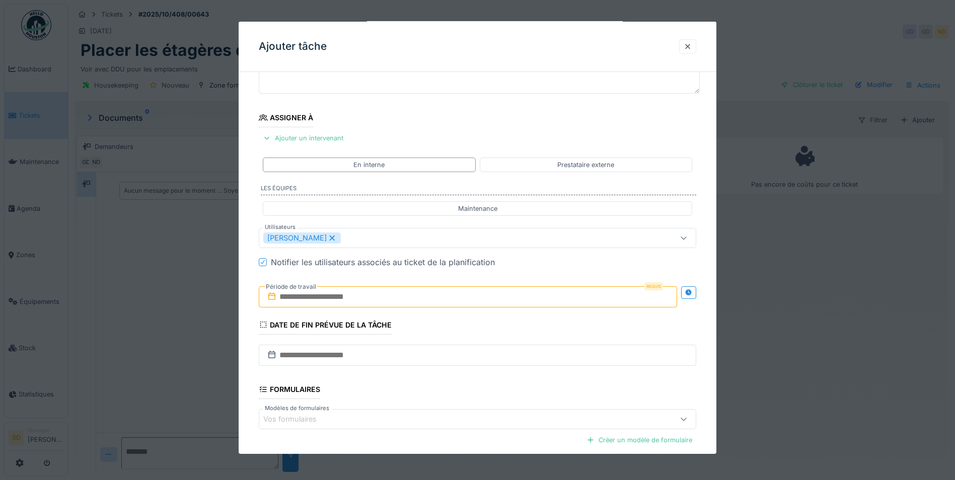
click at [293, 296] on input "text" at bounding box center [468, 297] width 419 height 21
click at [469, 364] on div "2" at bounding box center [470, 363] width 14 height 15
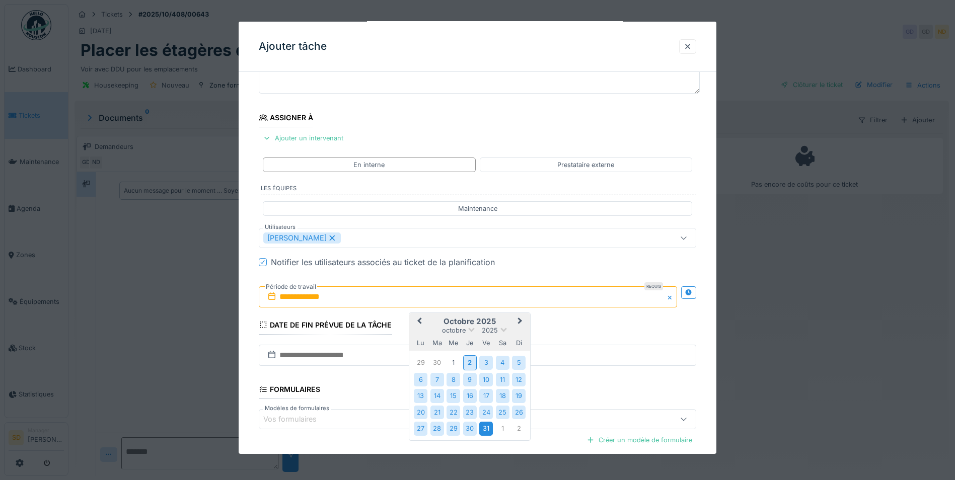
click at [490, 424] on div "31" at bounding box center [486, 429] width 14 height 14
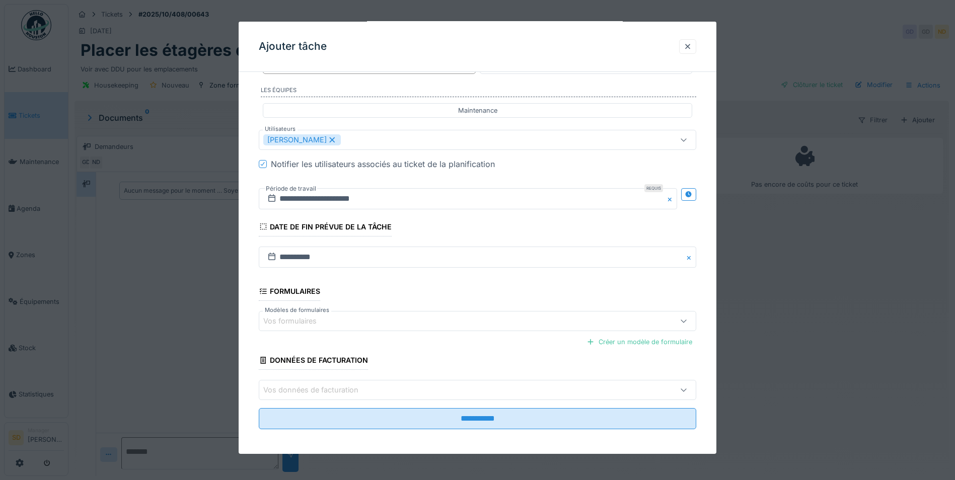
scroll to position [186, 0]
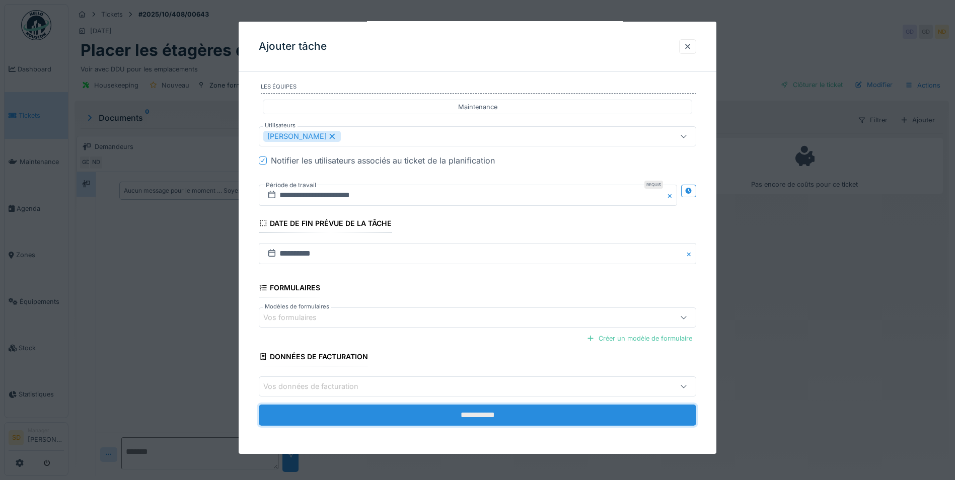
click at [490, 416] on input "**********" at bounding box center [478, 415] width 438 height 21
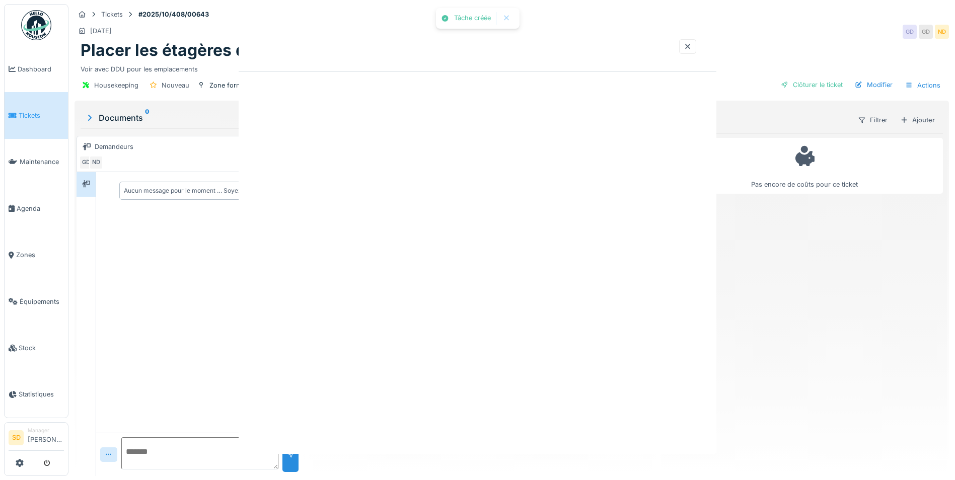
scroll to position [0, 0]
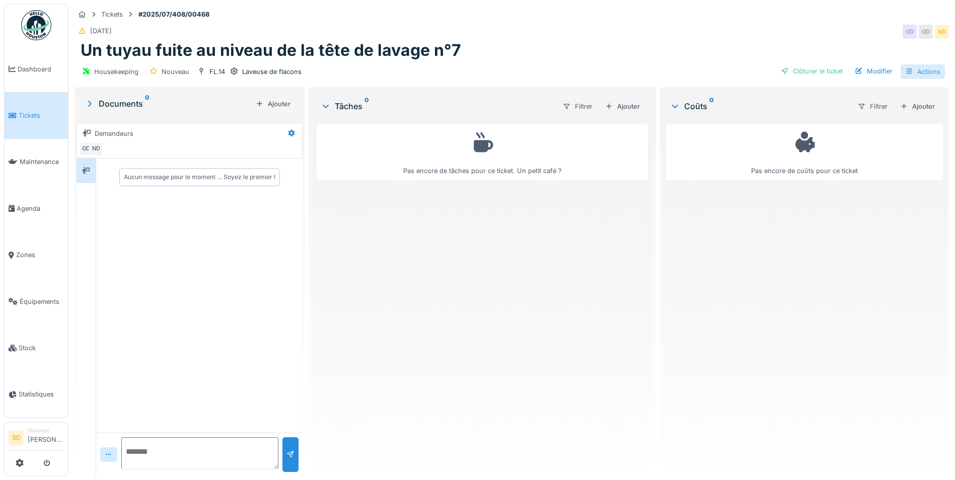
click at [907, 72] on div "Actions" at bounding box center [923, 71] width 44 height 15
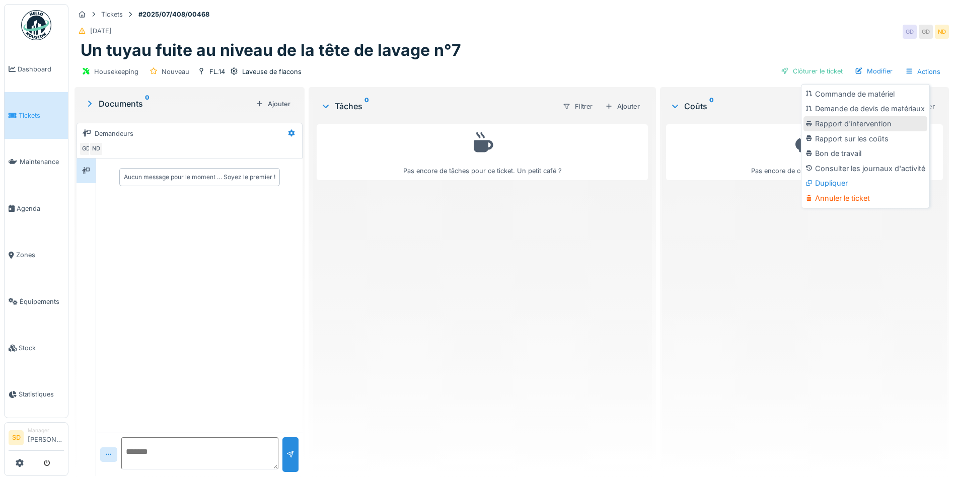
click at [867, 129] on div "Rapport d'intervention" at bounding box center [866, 123] width 124 height 15
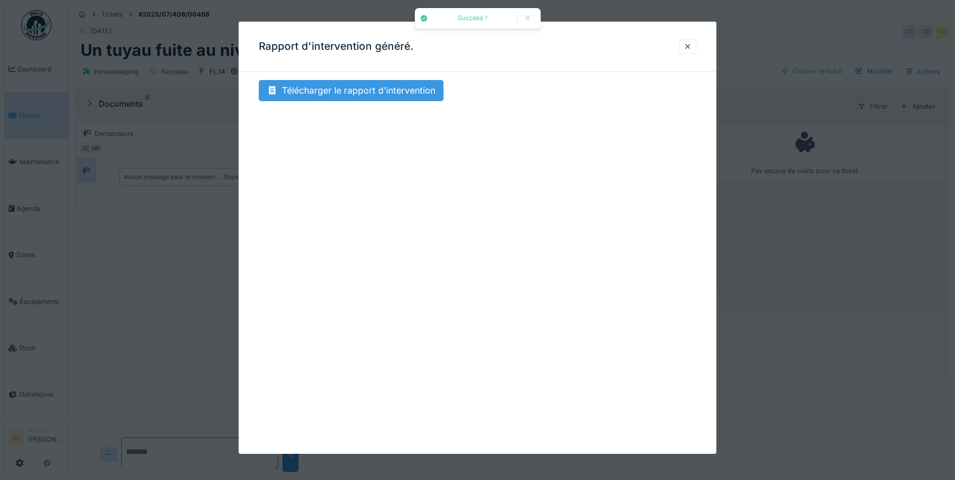
click at [351, 96] on div "Télécharger le rapport d'intervention" at bounding box center [351, 90] width 185 height 21
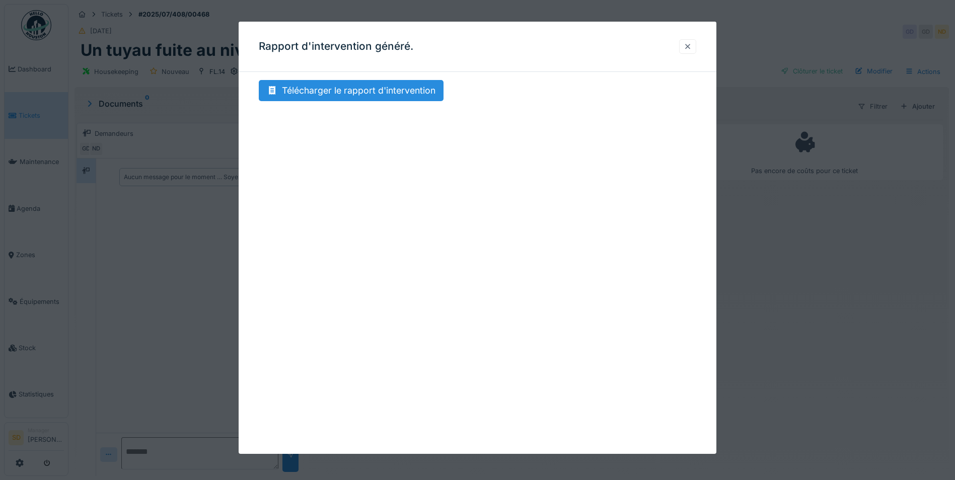
click at [692, 44] on div at bounding box center [688, 47] width 8 height 10
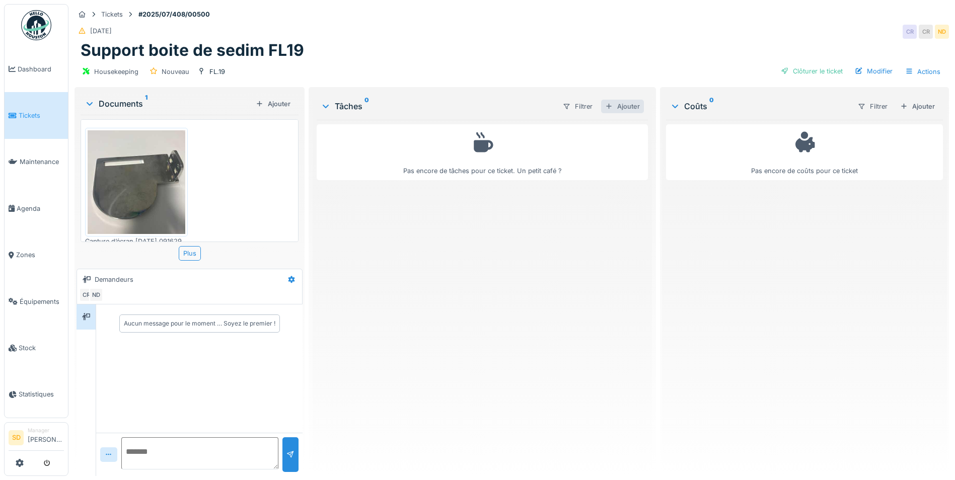
click at [612, 105] on div "Ajouter" at bounding box center [622, 107] width 43 height 14
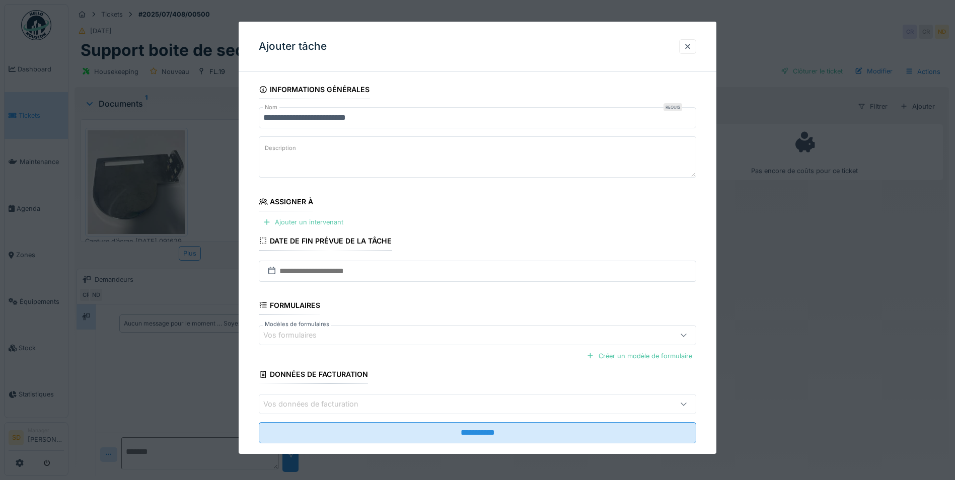
click at [325, 220] on div "Ajouter un intervenant" at bounding box center [303, 223] width 89 height 14
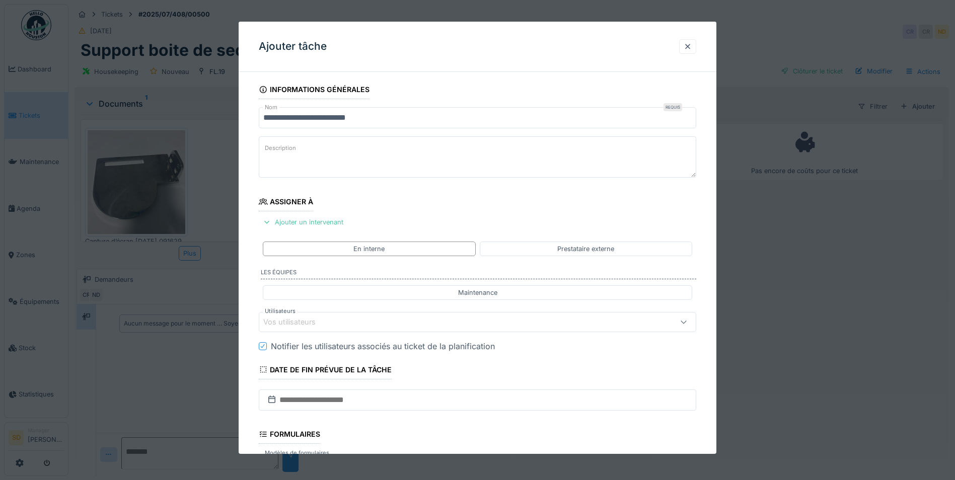
click at [317, 326] on div "Vos utilisateurs" at bounding box center [296, 322] width 66 height 11
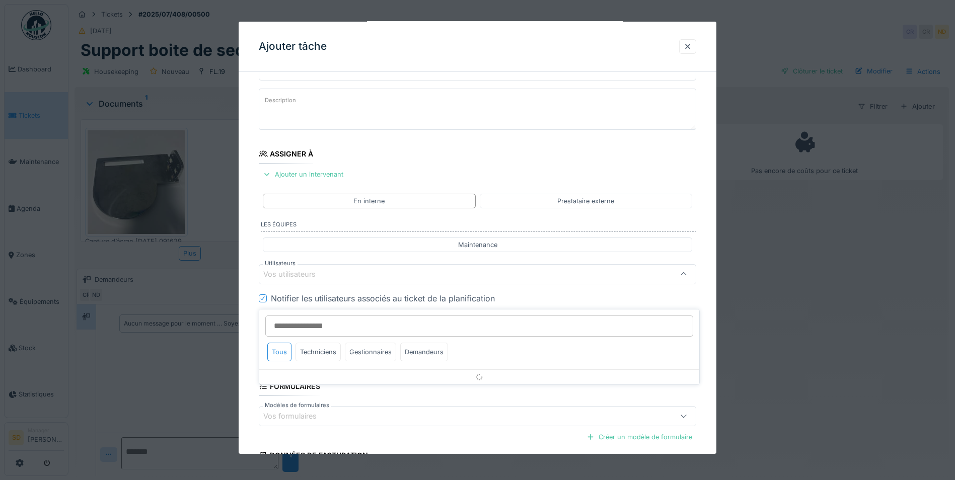
scroll to position [84, 0]
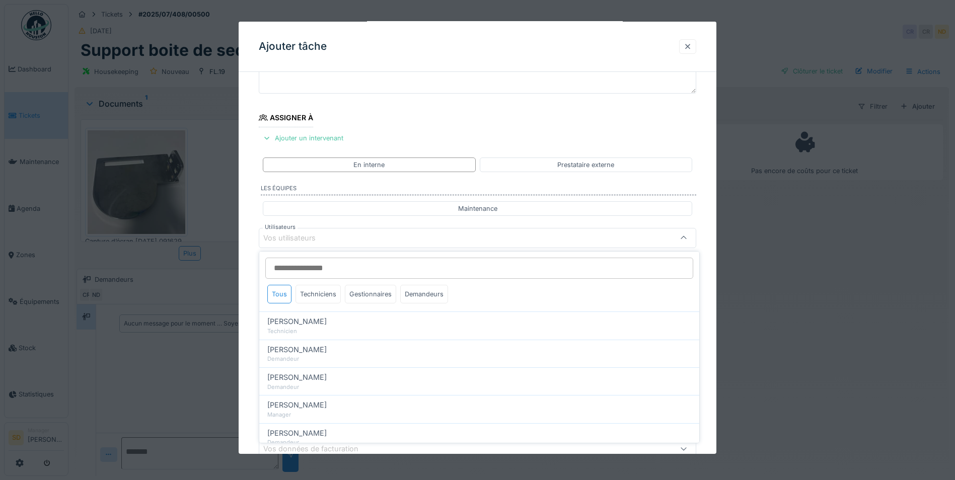
click at [690, 49] on div at bounding box center [688, 47] width 8 height 10
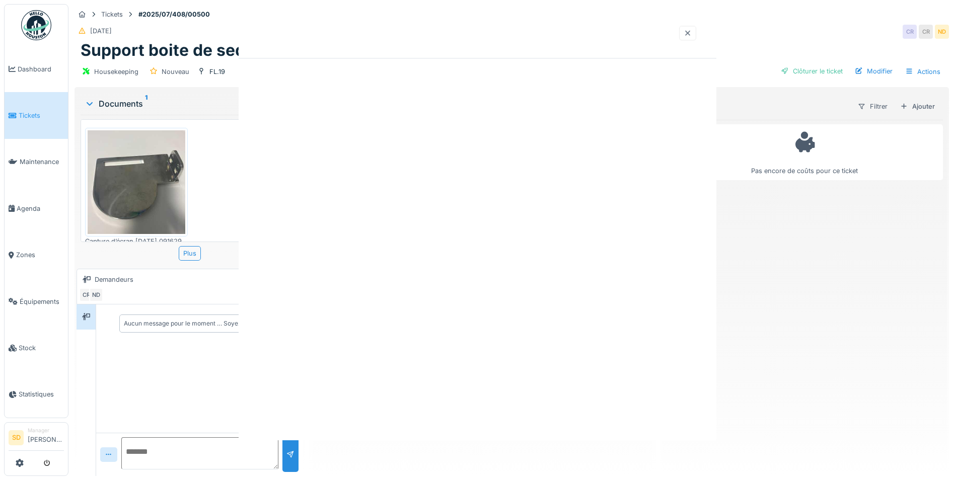
scroll to position [0, 0]
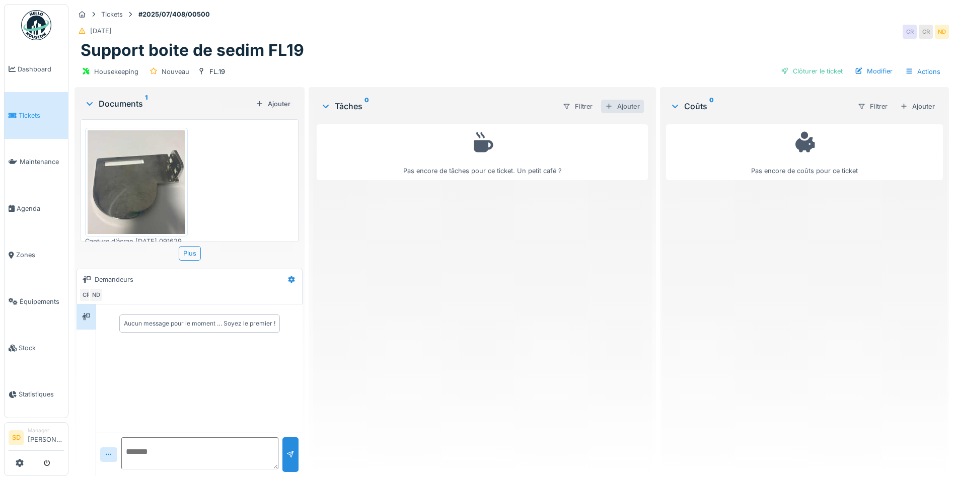
click at [616, 105] on div "Ajouter" at bounding box center [622, 107] width 43 height 14
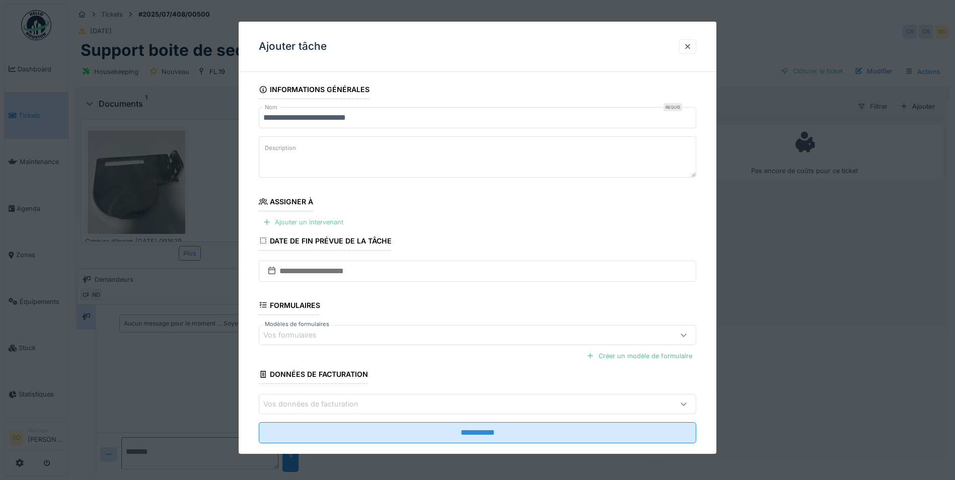
click at [293, 226] on div "Ajouter un intervenant" at bounding box center [303, 223] width 89 height 14
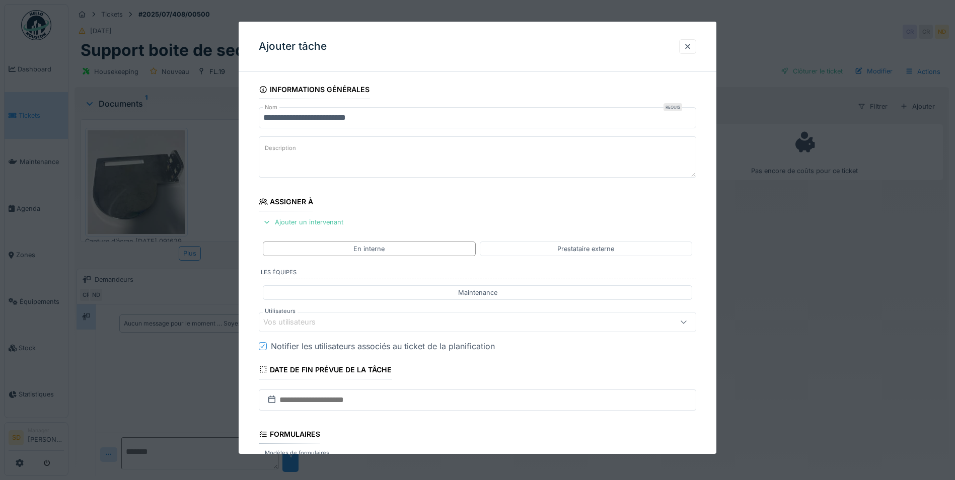
click at [307, 326] on div "Vos utilisateurs" at bounding box center [296, 322] width 66 height 11
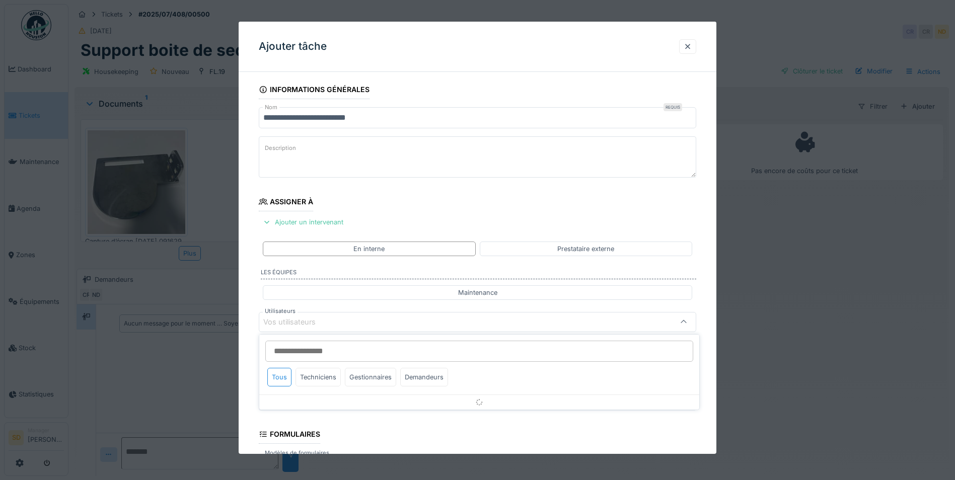
scroll to position [84, 0]
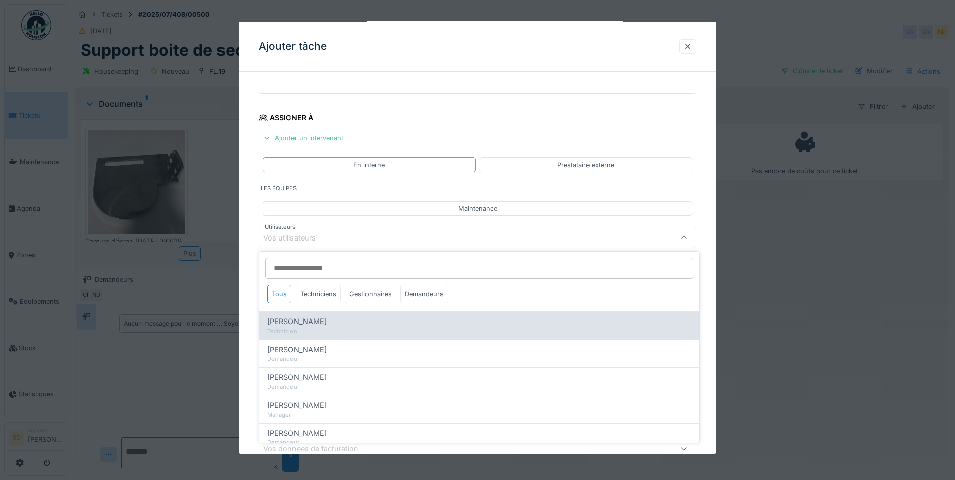
click at [309, 332] on div "Technicien" at bounding box center [479, 331] width 424 height 9
type input "****"
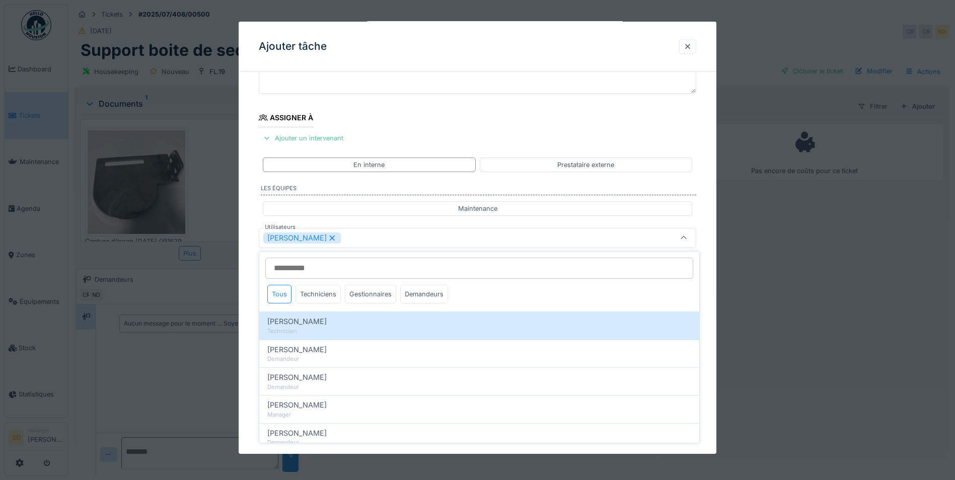
click at [246, 319] on div "**********" at bounding box center [478, 276] width 478 height 560
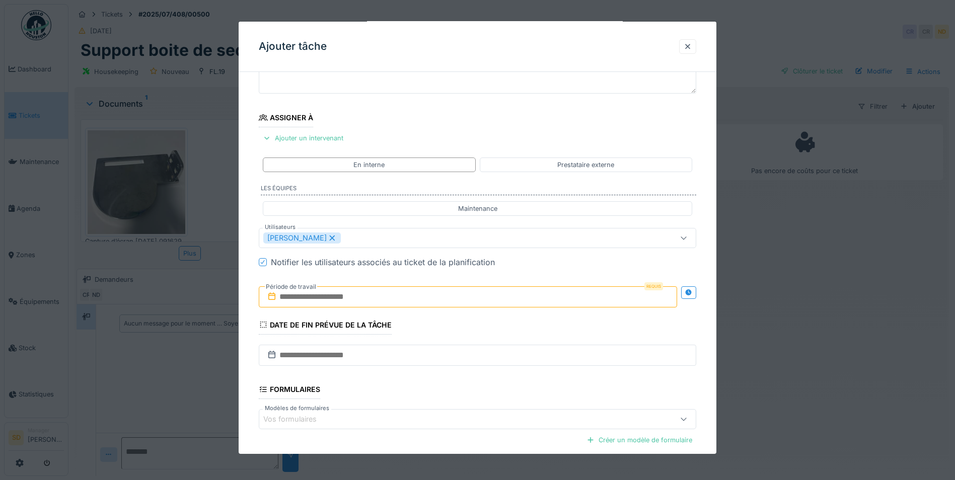
click at [286, 300] on input "text" at bounding box center [468, 297] width 419 height 21
click at [468, 360] on div "2" at bounding box center [470, 363] width 14 height 15
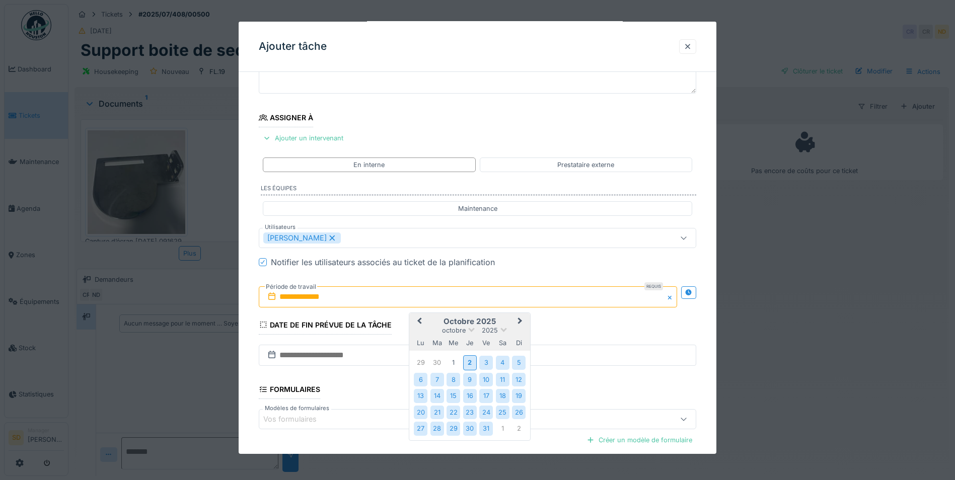
click at [491, 431] on div "31" at bounding box center [486, 429] width 14 height 14
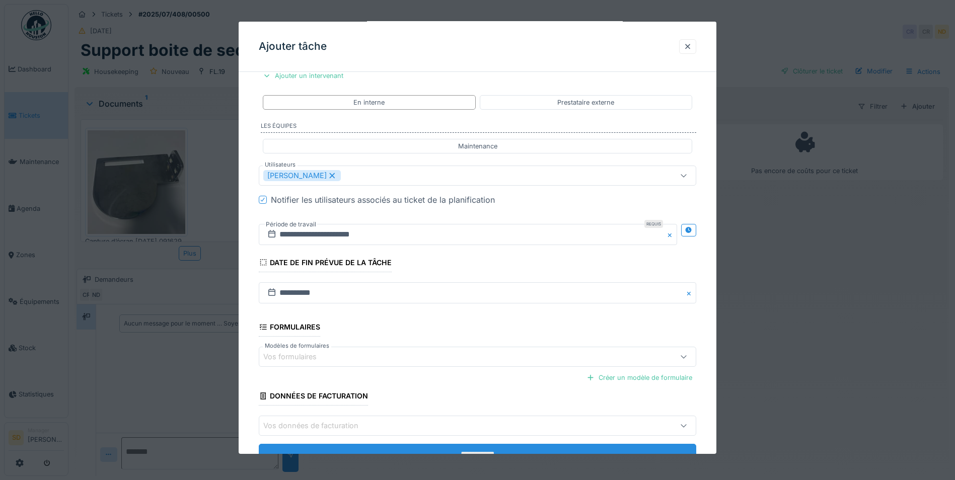
scroll to position [186, 0]
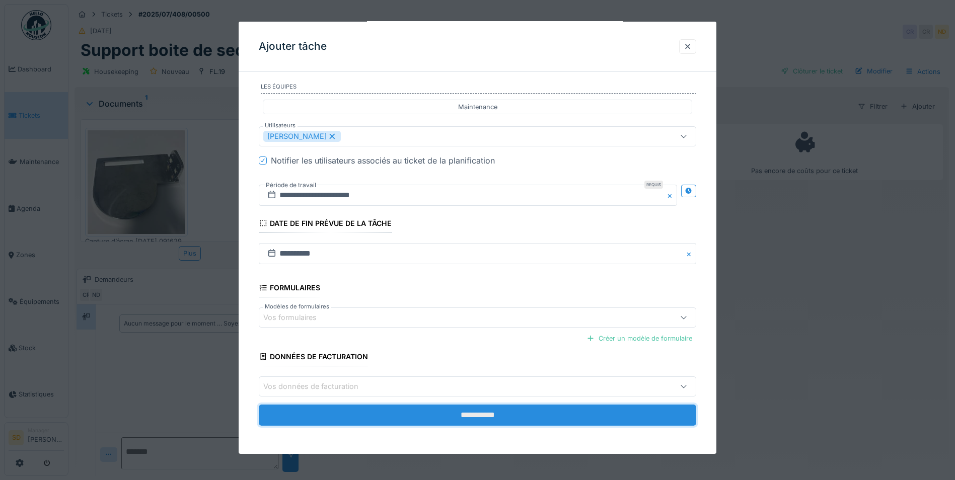
click at [495, 412] on input "**********" at bounding box center [478, 415] width 438 height 21
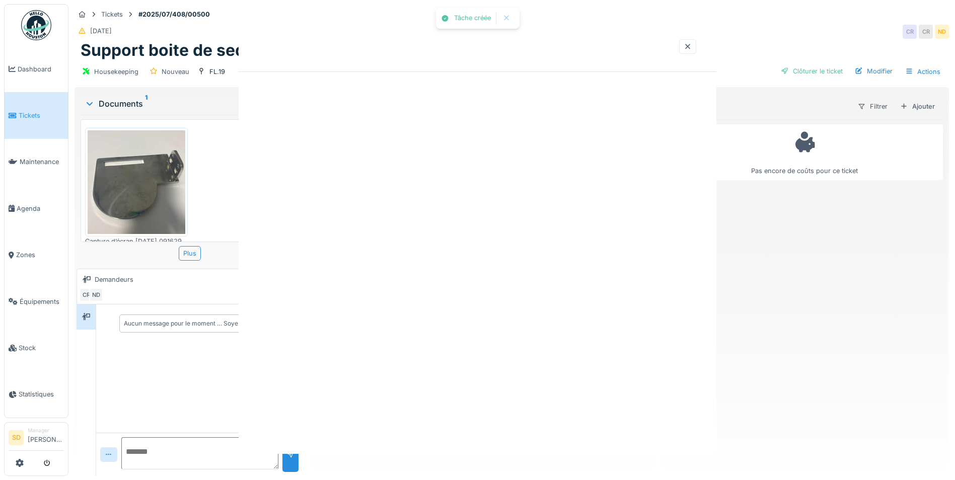
click at [481, 414] on div "Tâche créée Annuler Tickets #2025/07/408/00500 [DATE] CR CR ND Support boite de…" at bounding box center [511, 240] width 887 height 480
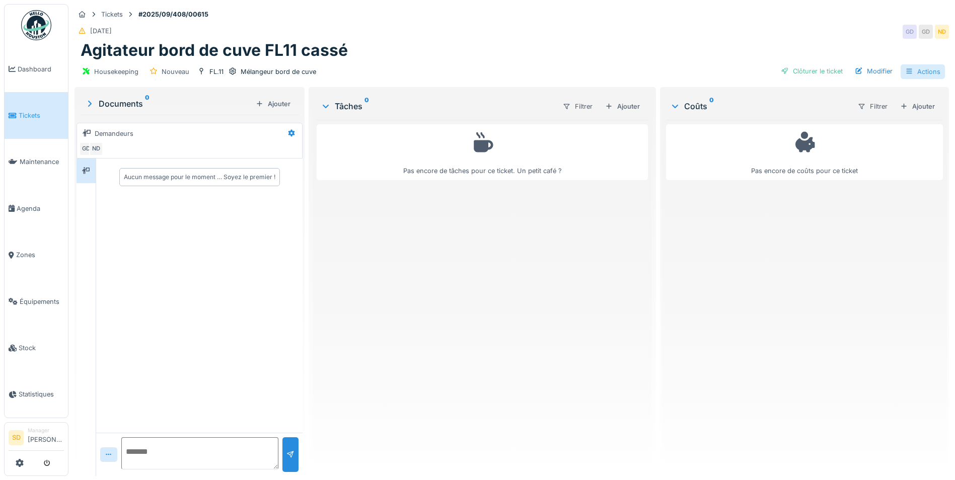
click at [908, 72] on div "Actions" at bounding box center [923, 71] width 44 height 15
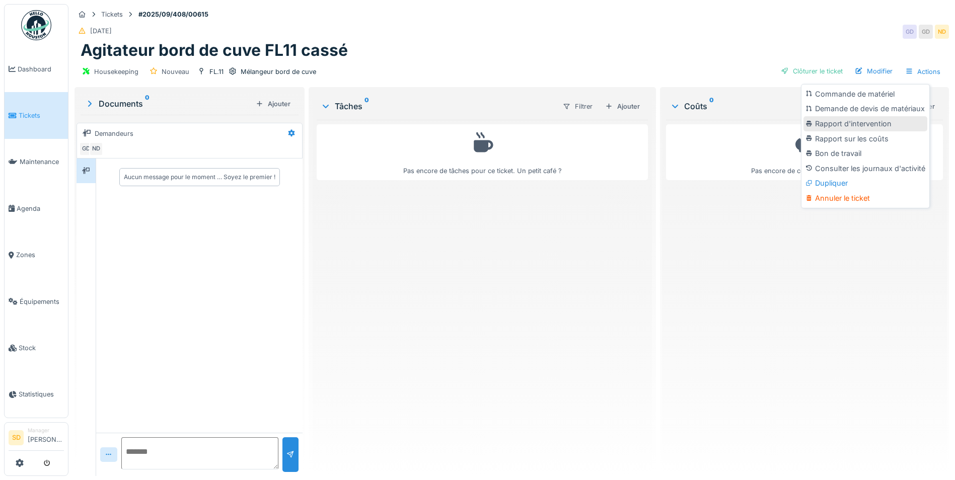
click at [864, 122] on div "Rapport d'intervention" at bounding box center [866, 123] width 124 height 15
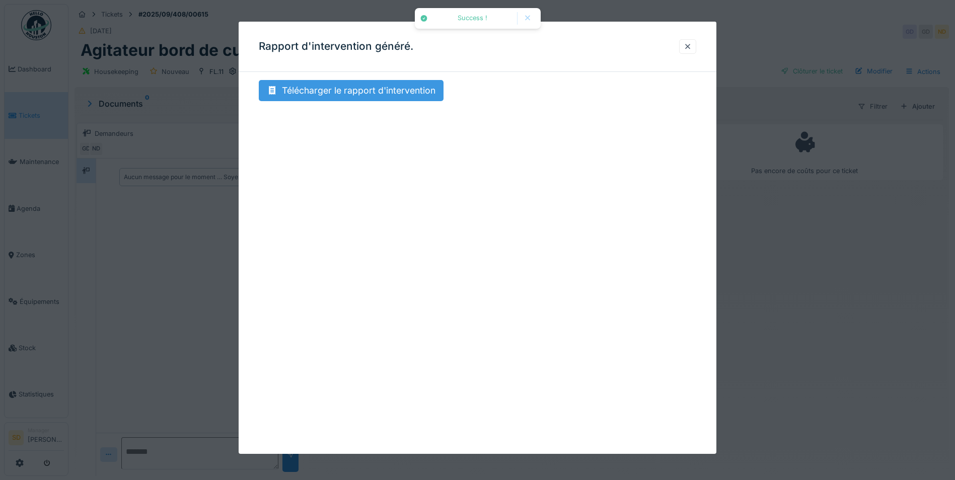
click at [348, 90] on div "Télécharger le rapport d'intervention" at bounding box center [351, 90] width 185 height 21
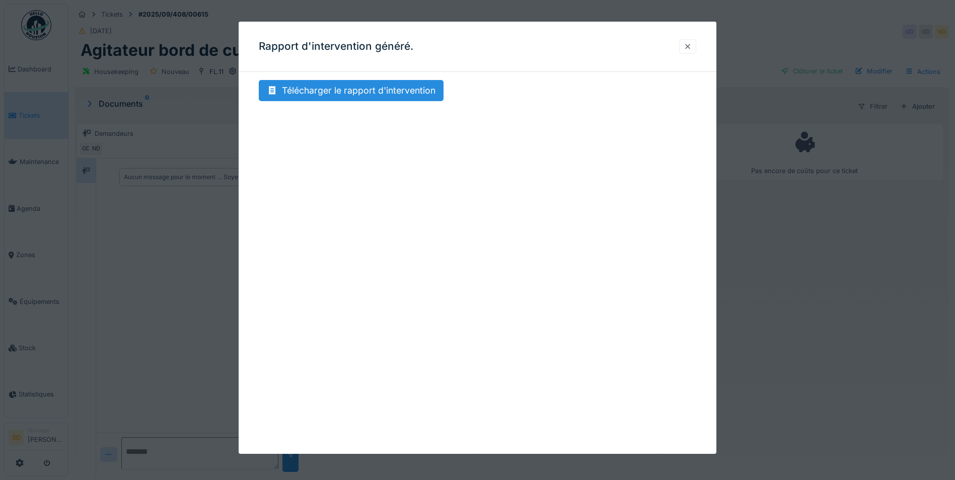
click at [692, 49] on div at bounding box center [688, 47] width 8 height 10
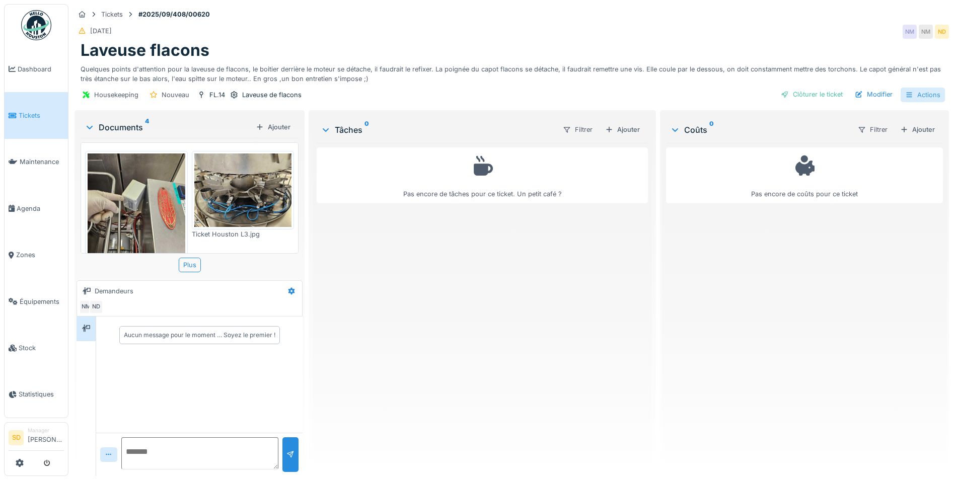
click at [915, 95] on div "Actions" at bounding box center [923, 95] width 44 height 15
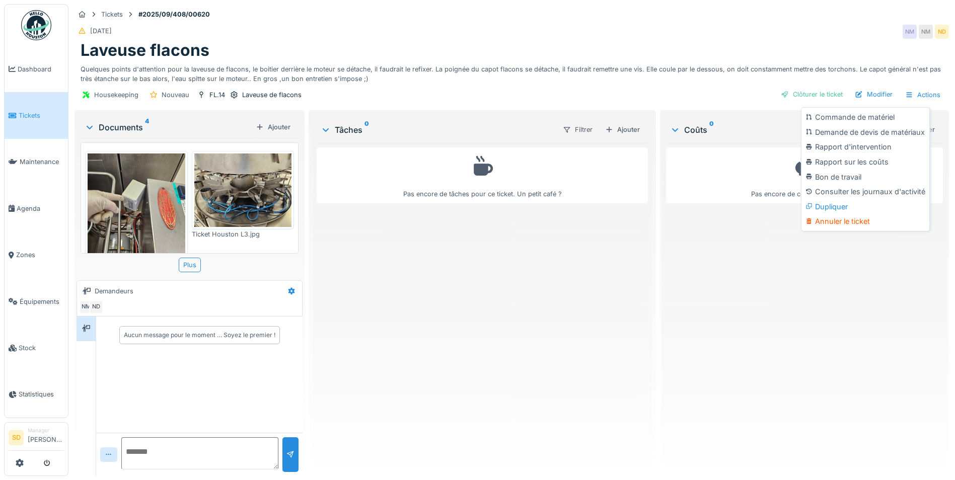
click at [849, 151] on div "Rapport d'intervention" at bounding box center [866, 147] width 124 height 15
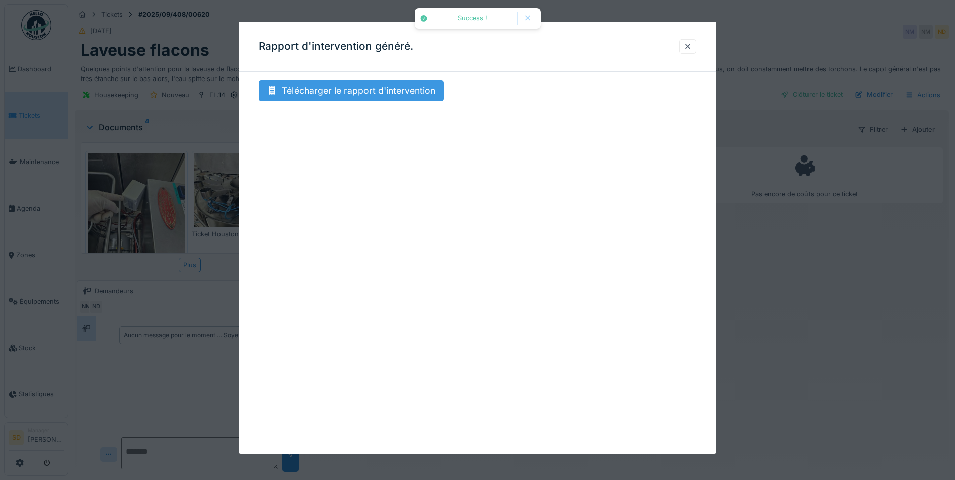
click at [375, 92] on div "Télécharger le rapport d'intervention" at bounding box center [351, 90] width 185 height 21
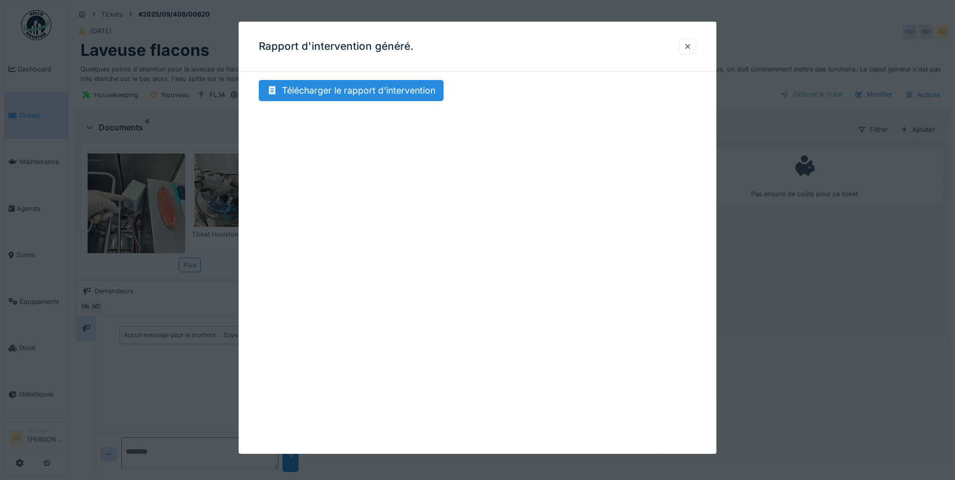
click at [701, 39] on div "Rapport d'intervention généré." at bounding box center [478, 47] width 478 height 50
click at [692, 45] on div at bounding box center [688, 47] width 8 height 10
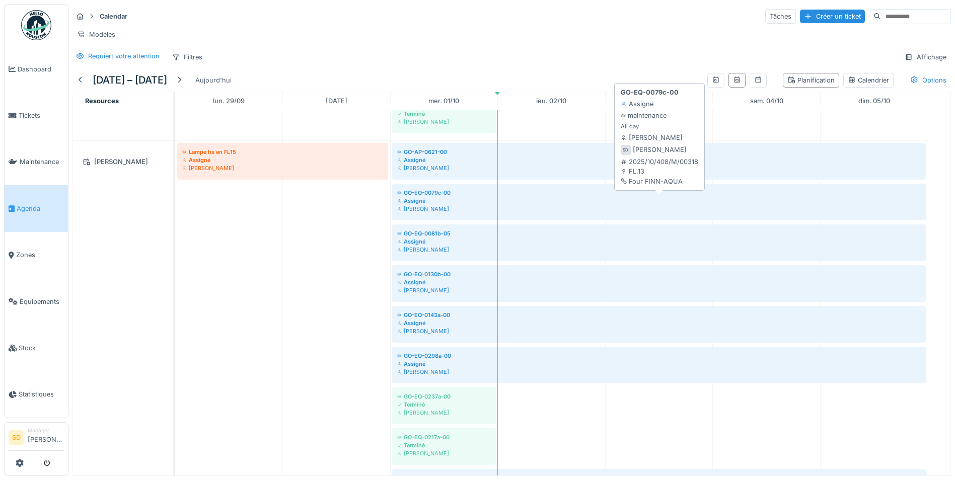
click at [432, 197] on div "GO-EQ-0079c-00" at bounding box center [659, 193] width 524 height 8
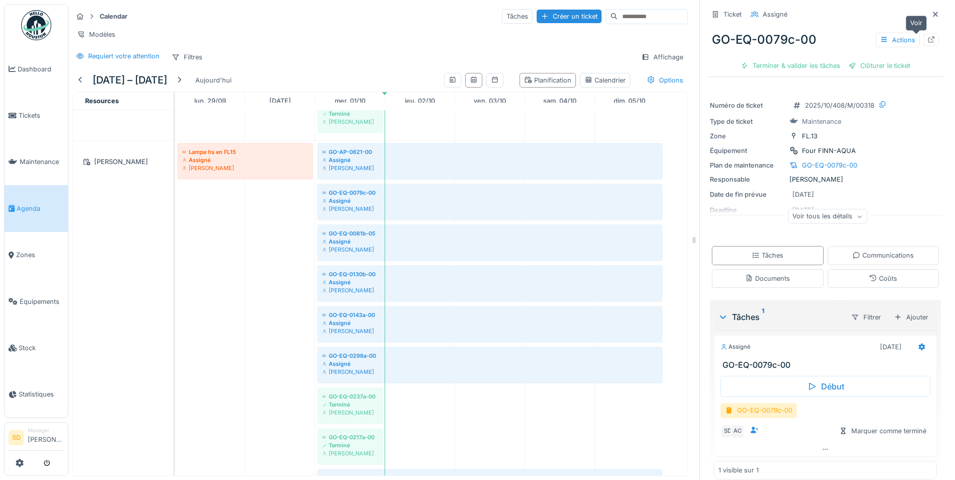
click at [928, 43] on icon at bounding box center [932, 39] width 8 height 7
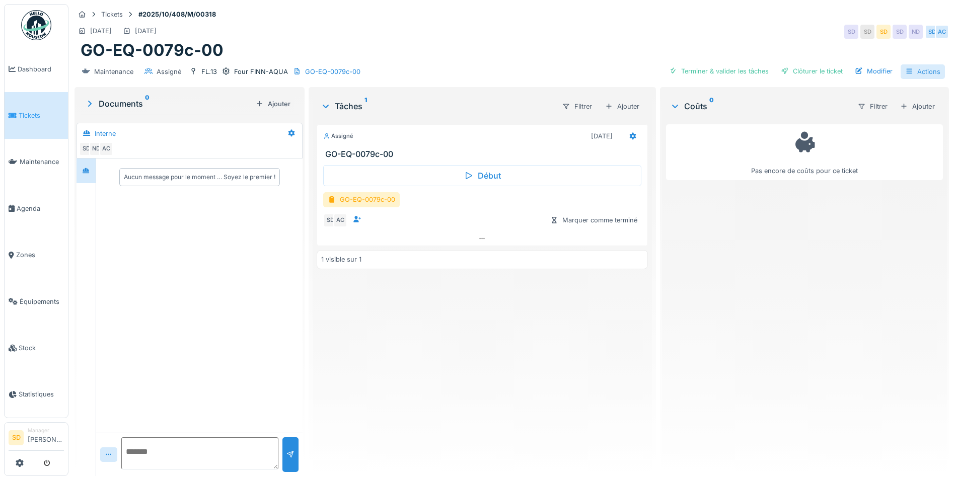
click at [921, 72] on div "Actions" at bounding box center [923, 71] width 44 height 15
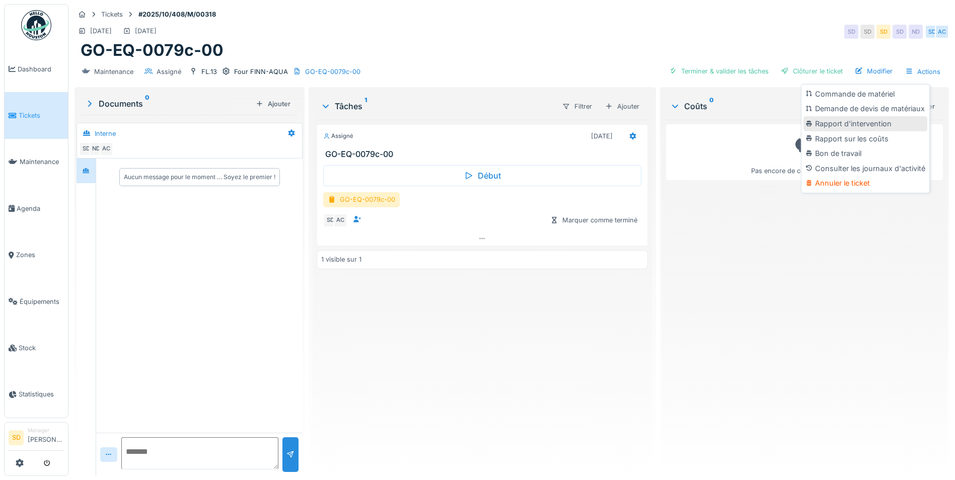
click at [874, 121] on div "Rapport d'intervention" at bounding box center [866, 123] width 124 height 15
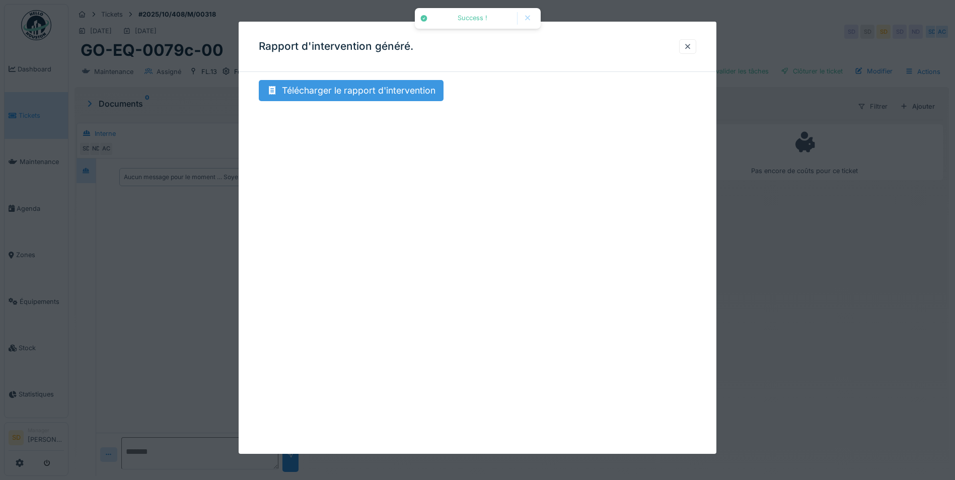
click at [351, 94] on div "Télécharger le rapport d'intervention" at bounding box center [351, 90] width 185 height 21
